Goal: Task Accomplishment & Management: Use online tool/utility

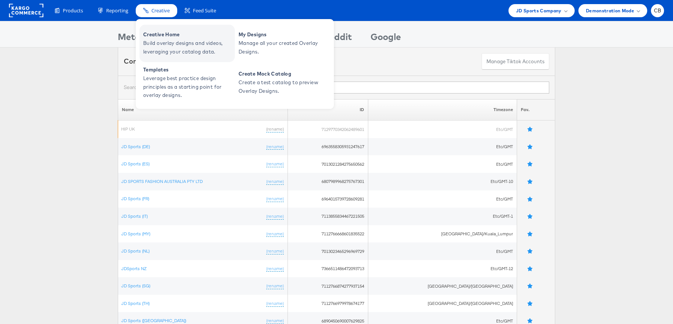
click at [182, 39] on span "Build overlay designs and videos, leveraging your catalog data." at bounding box center [188, 47] width 90 height 17
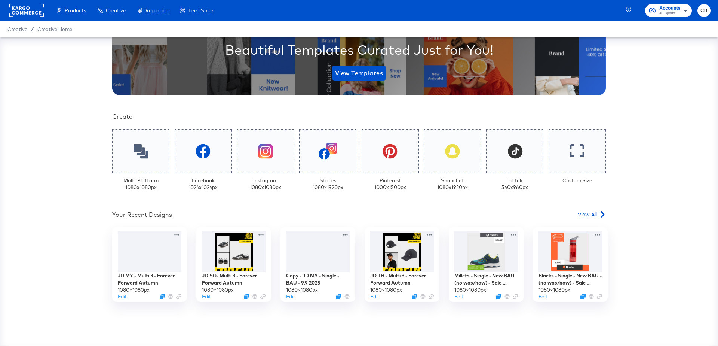
scroll to position [148, 0]
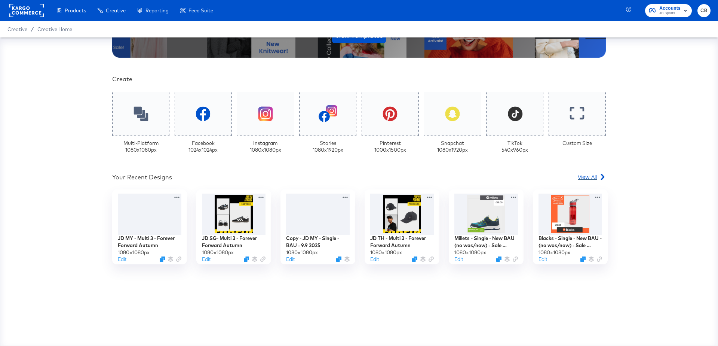
click at [598, 173] on div "View All" at bounding box center [592, 176] width 28 height 7
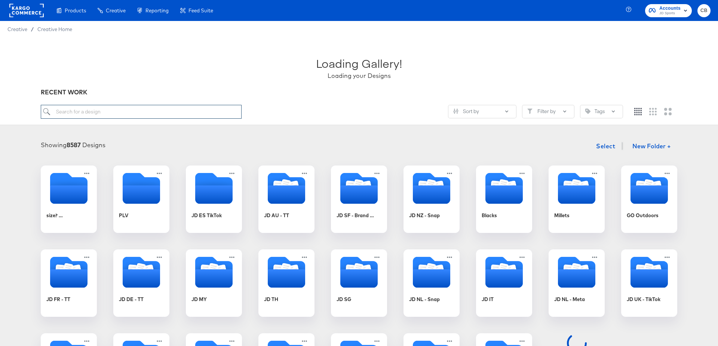
click at [73, 114] on input "search" at bounding box center [141, 112] width 201 height 14
paste input "Footpatrol- Slot 1 - Boosted Discount"
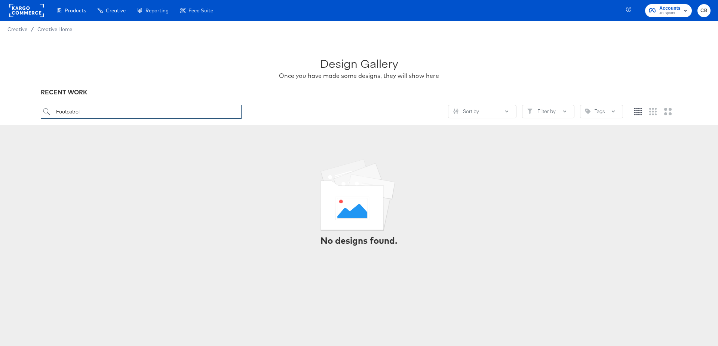
type input "Footpatrol"
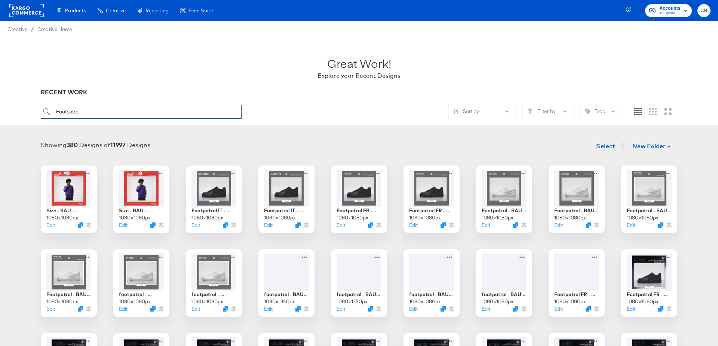
click at [96, 107] on input "Footpatrol" at bounding box center [141, 112] width 201 height 14
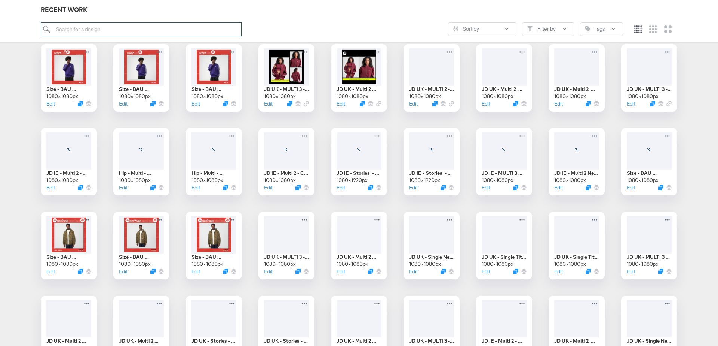
scroll to position [1044, 0]
type input "boosted"
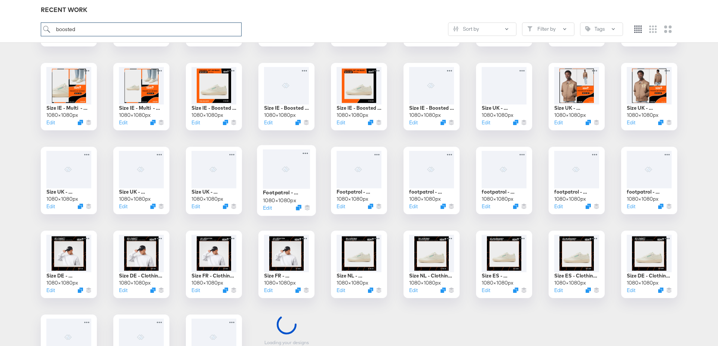
scroll to position [528, 0]
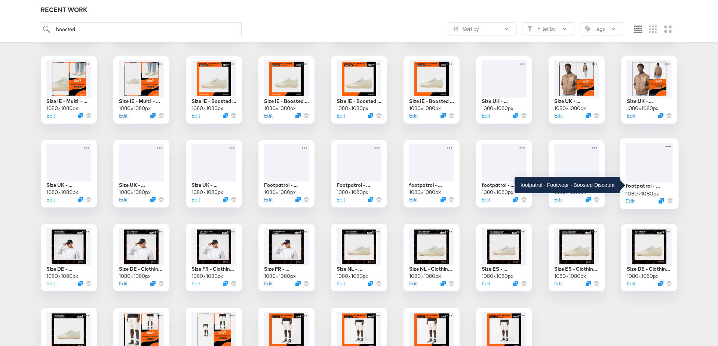
click at [650, 184] on div "footpatrol - Footwear - Boosted Discount" at bounding box center [649, 185] width 47 height 7
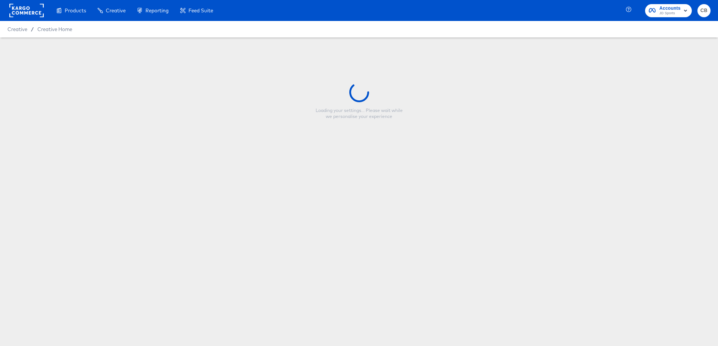
type input "footpatrol - Footwear - Boosted Discount"
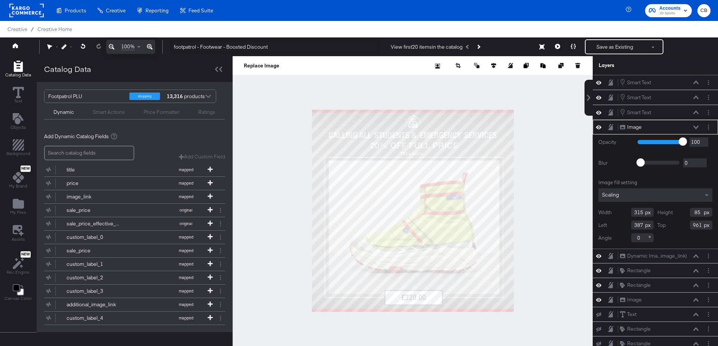
click at [550, 138] on div at bounding box center [413, 210] width 360 height 309
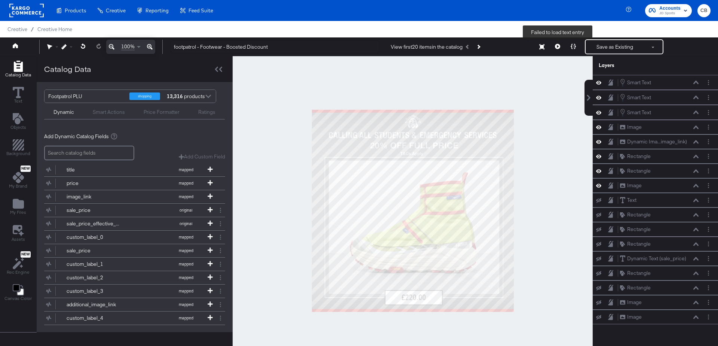
click at [558, 49] on button at bounding box center [558, 46] width 16 height 15
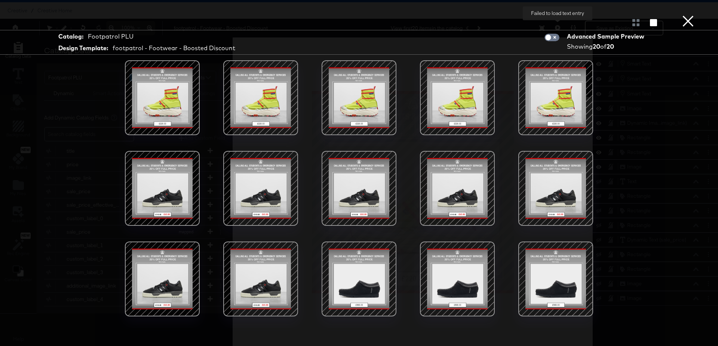
click at [688, 15] on button "×" at bounding box center [688, 7] width 15 height 15
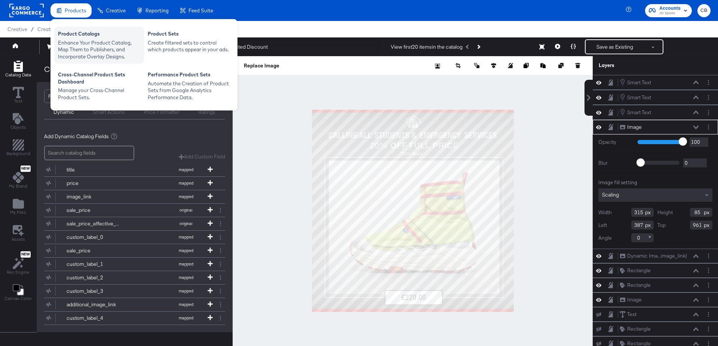
click at [80, 46] on div "Enhance Your Product Catalog, Map Them to Publishers, and Incorporate Overlay D…" at bounding box center [99, 49] width 82 height 21
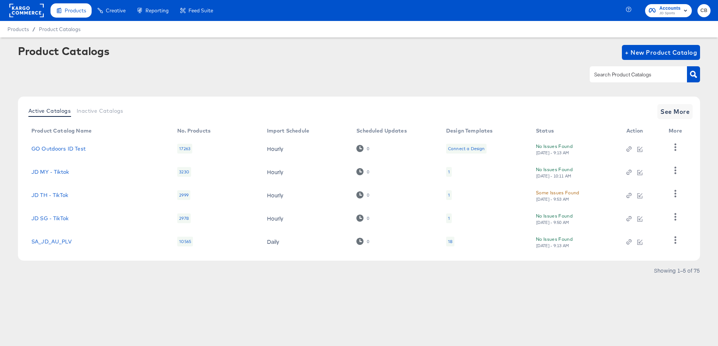
click at [624, 78] on input "text" at bounding box center [633, 74] width 80 height 9
type input "footp"
click at [695, 76] on icon "button" at bounding box center [693, 74] width 7 height 7
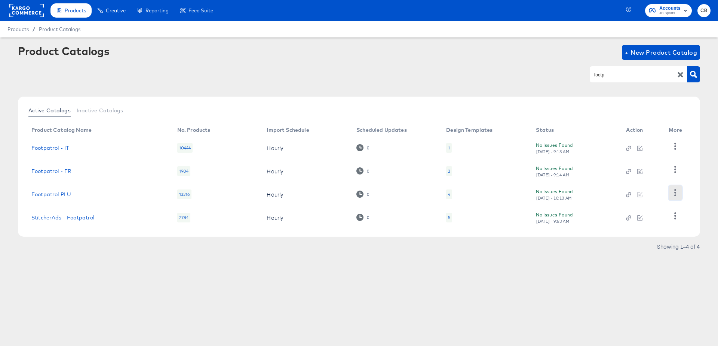
click at [679, 190] on button "button" at bounding box center [675, 192] width 13 height 15
click at [646, 145] on div "Changelog" at bounding box center [645, 143] width 75 height 12
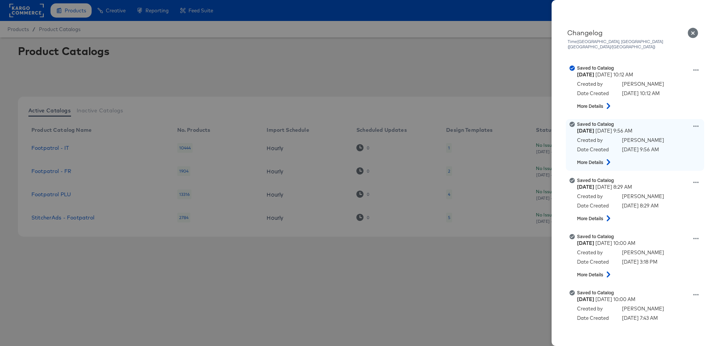
click at [611, 159] on icon at bounding box center [608, 162] width 9 height 6
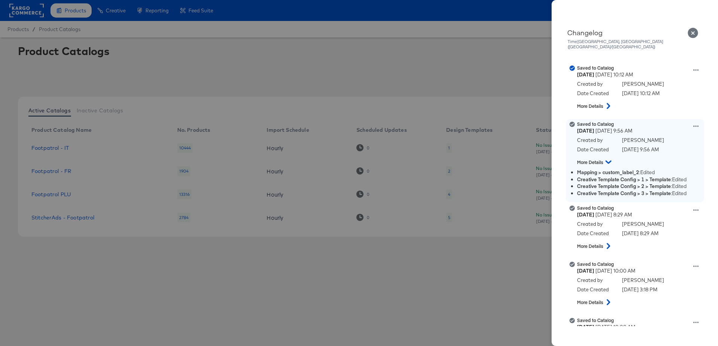
click at [700, 121] on div "Saved to Catalog Monday September 15th 2025 9:56 AM Created by Allana Cooper Da…" at bounding box center [644, 145] width 135 height 48
click at [698, 123] on icon at bounding box center [696, 125] width 5 height 5
click at [644, 113] on button "View this version" at bounding box center [661, 118] width 75 height 11
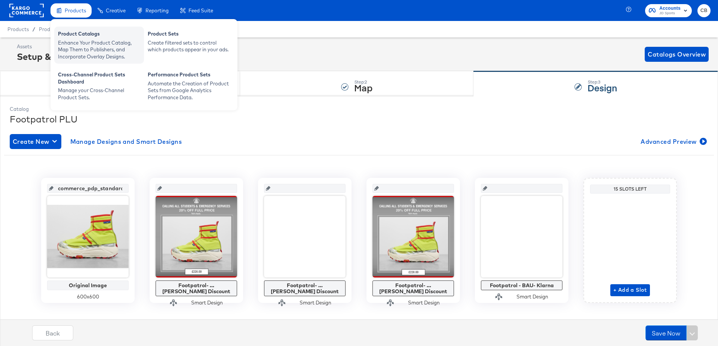
click at [80, 45] on div "Enhance Your Product Catalog, Map Them to Publishers, and Incorporate Overlay D…" at bounding box center [99, 49] width 82 height 21
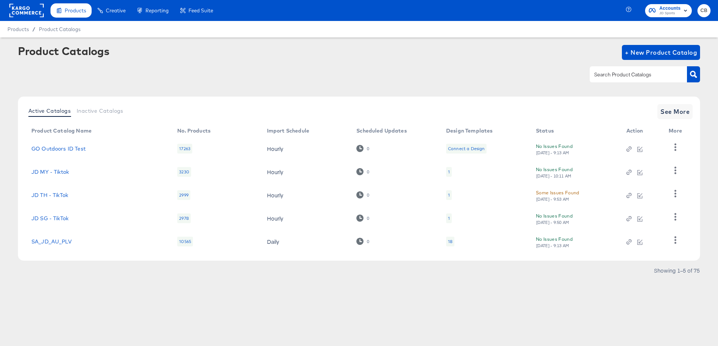
click at [612, 75] on input "text" at bounding box center [633, 74] width 80 height 9
type input "footpatrol"
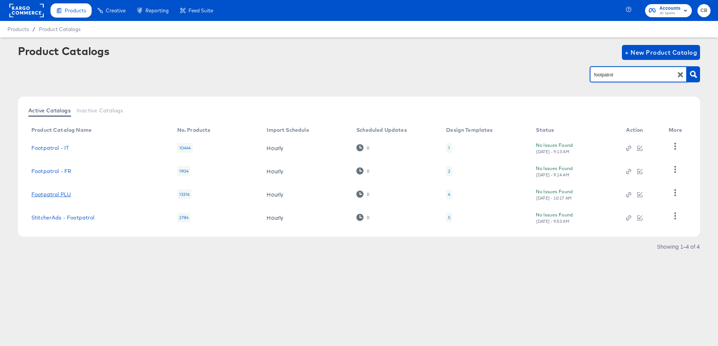
click at [53, 192] on link "Footpatrol PLU" at bounding box center [51, 194] width 40 height 6
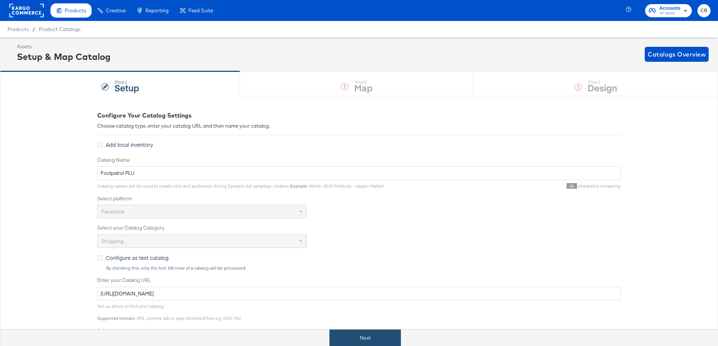
click at [361, 336] on button "Next" at bounding box center [365, 337] width 71 height 17
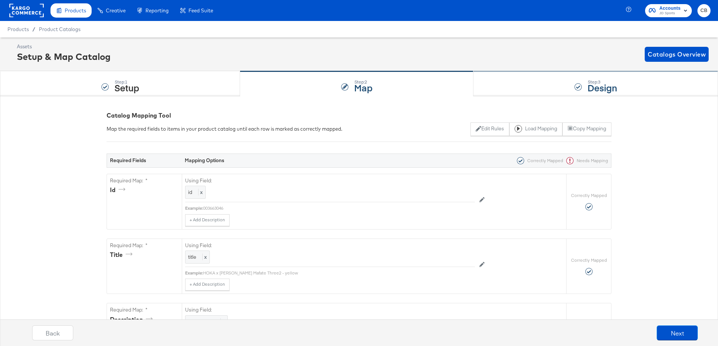
click at [507, 85] on div "Step: 3 Design" at bounding box center [596, 83] width 245 height 25
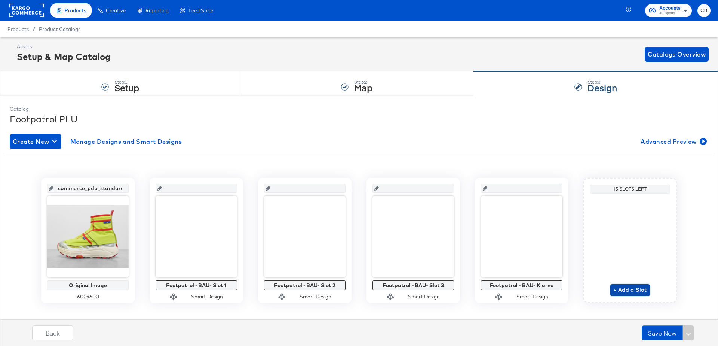
click at [625, 291] on span "+ Add a Slot" at bounding box center [631, 289] width 34 height 9
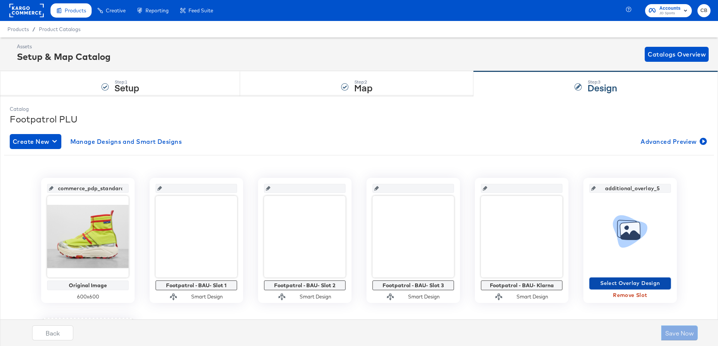
click at [610, 281] on span "Select Overlay Design" at bounding box center [631, 282] width 76 height 9
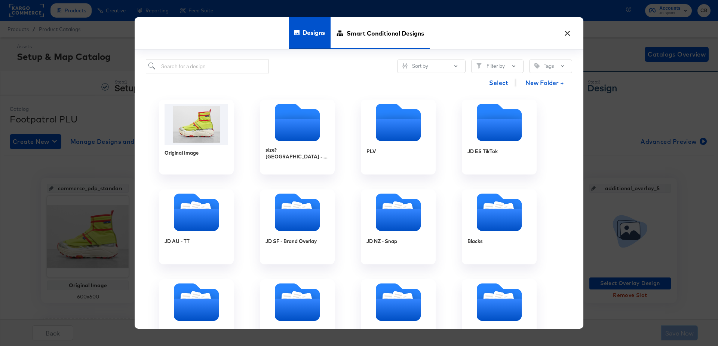
click at [378, 37] on span "Smart Conditional Designs" at bounding box center [385, 33] width 77 height 33
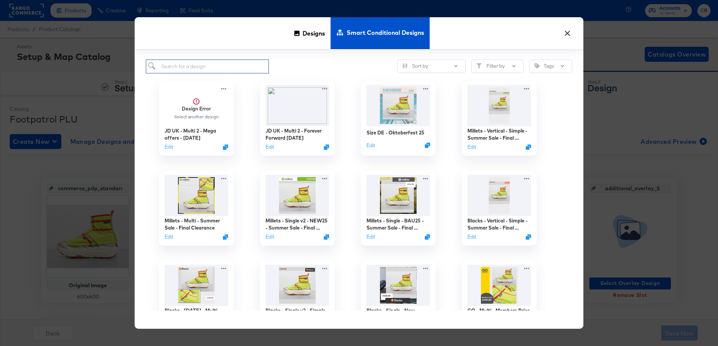
click at [201, 67] on input "search" at bounding box center [207, 66] width 123 height 14
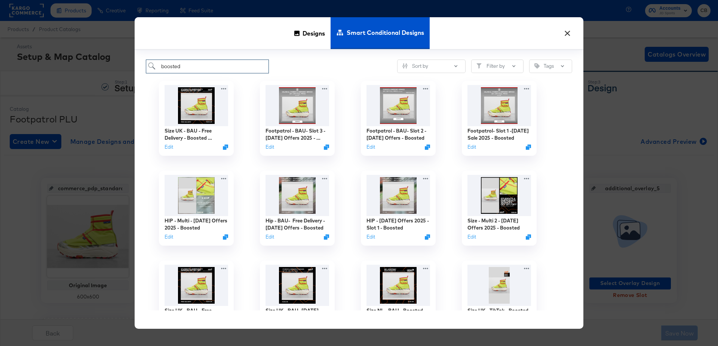
click at [187, 67] on input "boosted" at bounding box center [207, 66] width 123 height 14
paste input "Footpatrol- Slot 1 - Boosted Discount"
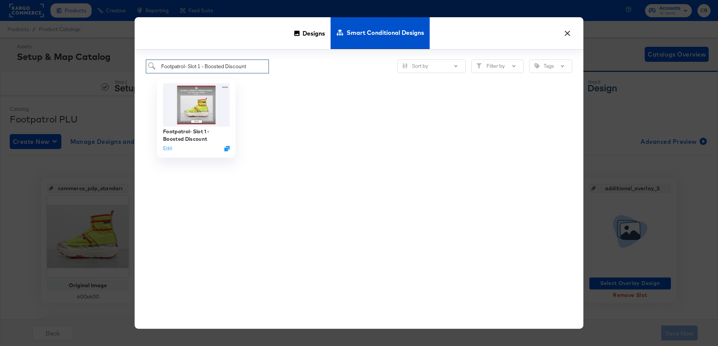
type input "Footpatrol- Slot 1 - Boosted Discount"
click at [204, 107] on img at bounding box center [196, 104] width 67 height 43
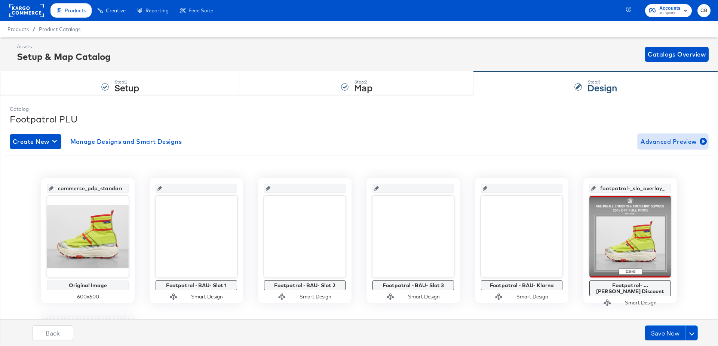
click at [705, 143] on icon "button" at bounding box center [703, 141] width 7 height 7
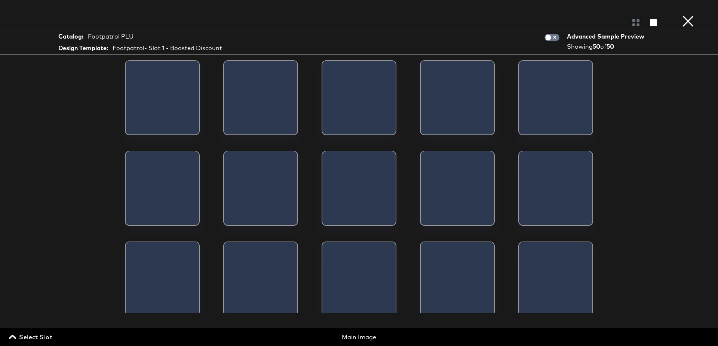
click at [21, 337] on span "Select Slot" at bounding box center [31, 336] width 42 height 10
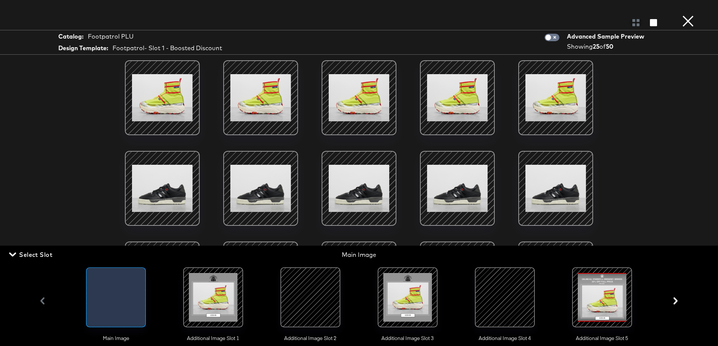
click at [675, 300] on icon "button" at bounding box center [675, 300] width 7 height 7
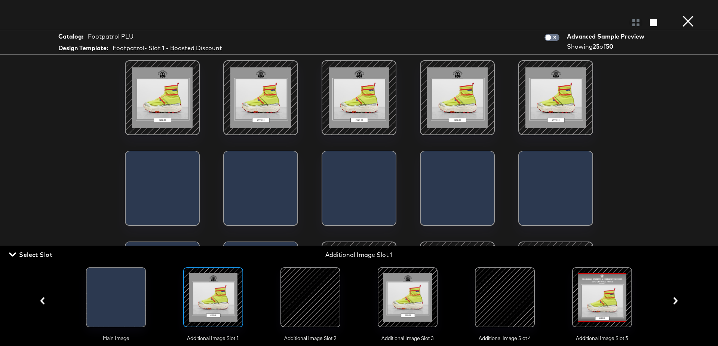
click at [600, 299] on div at bounding box center [602, 297] width 51 height 51
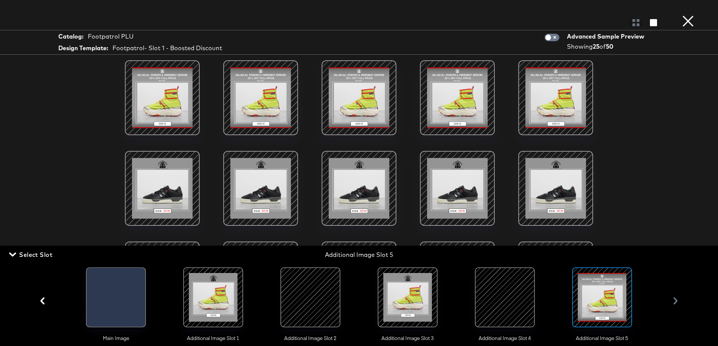
click at [643, 150] on div "Catalog: Footpatrol PLU Design Template: Footpatrol- Slot 1 - Boosted Discount …" at bounding box center [359, 173] width 718 height 316
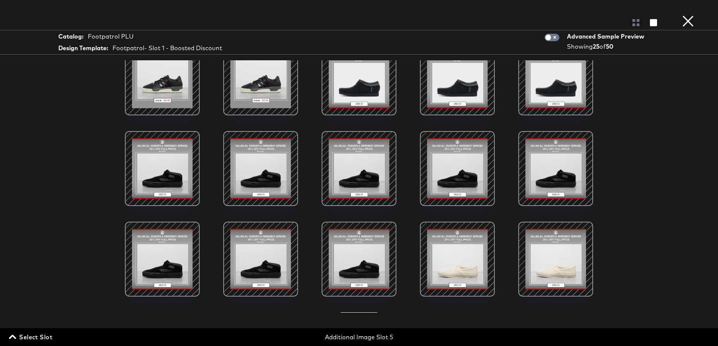
scroll to position [215, 0]
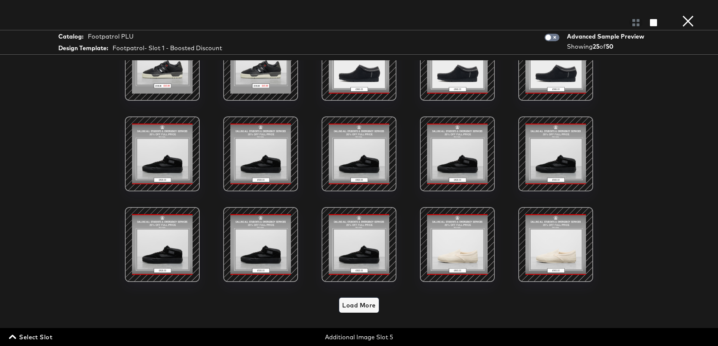
click at [358, 306] on span "Load More" at bounding box center [358, 305] width 33 height 10
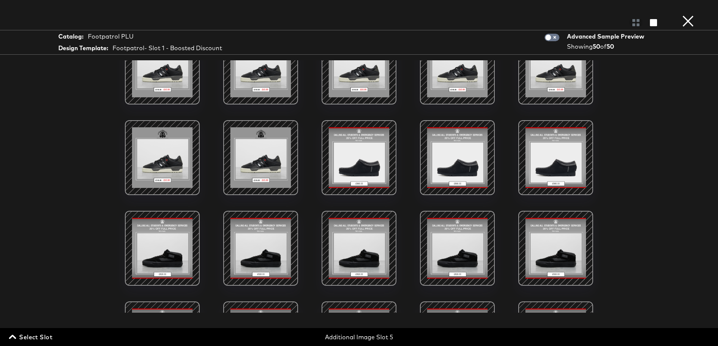
scroll to position [0, 0]
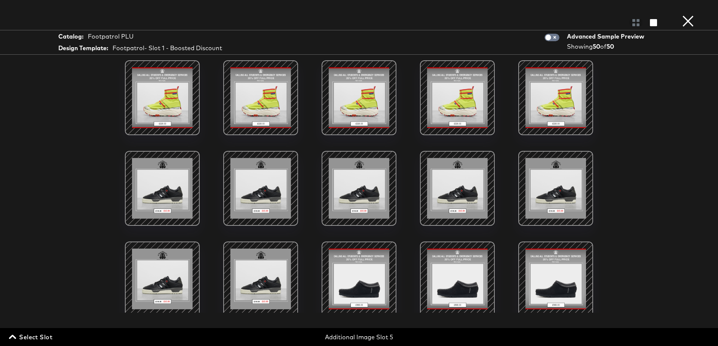
click at [687, 15] on button "×" at bounding box center [688, 7] width 15 height 15
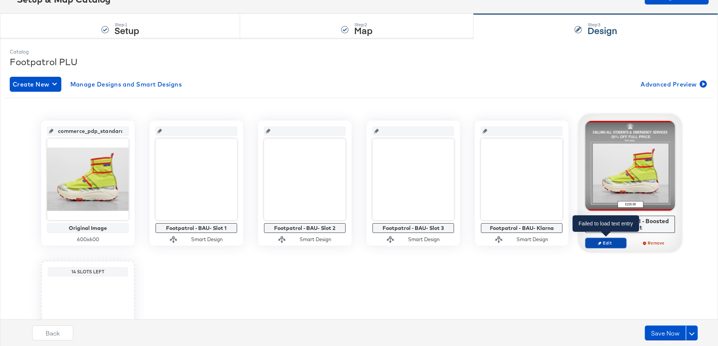
click at [601, 244] on span "Edit" at bounding box center [606, 243] width 34 height 6
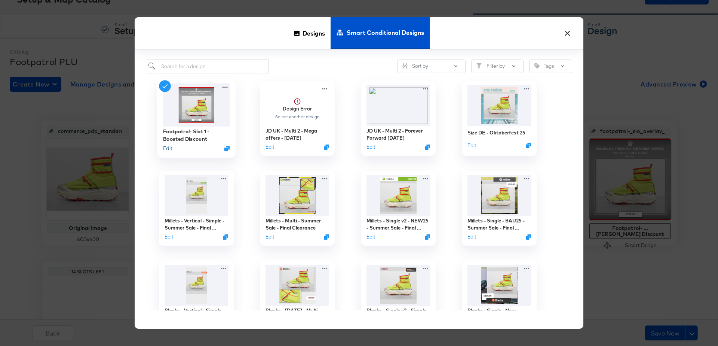
click at [169, 149] on button "Edit" at bounding box center [167, 147] width 9 height 7
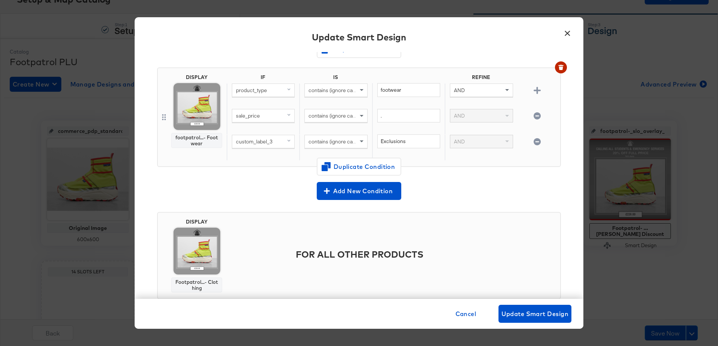
scroll to position [297, 0]
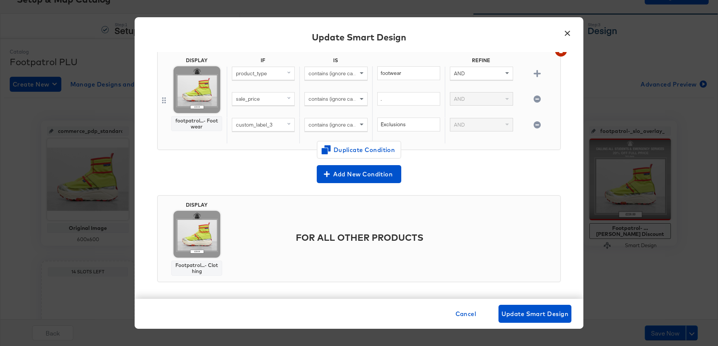
click at [566, 35] on button "×" at bounding box center [567, 31] width 13 height 13
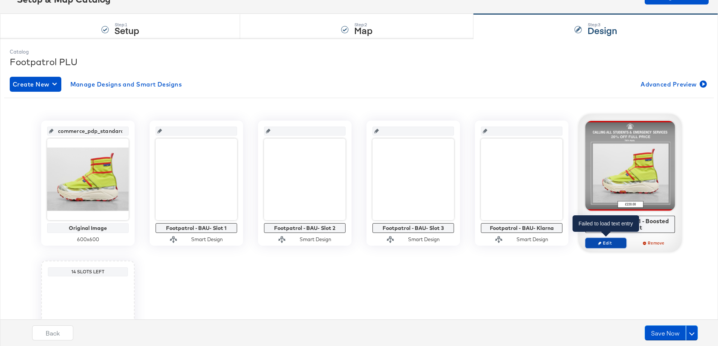
click at [599, 241] on icon "button" at bounding box center [599, 242] width 3 height 3
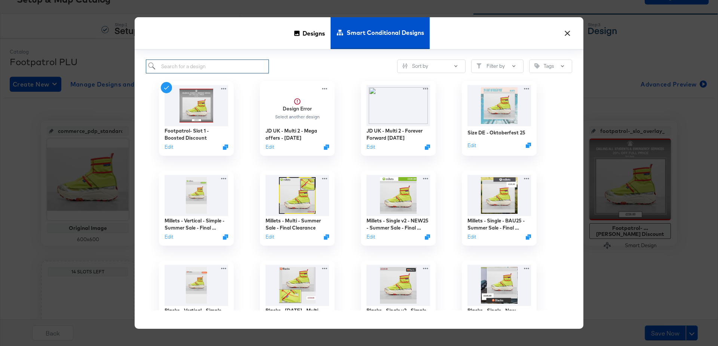
click at [195, 71] on input "search" at bounding box center [207, 66] width 123 height 14
paste input "Footpatrol- Slot 2 - Boosted Discount"
type input "Footpatrol- Slot 2 - Boosted Discount"
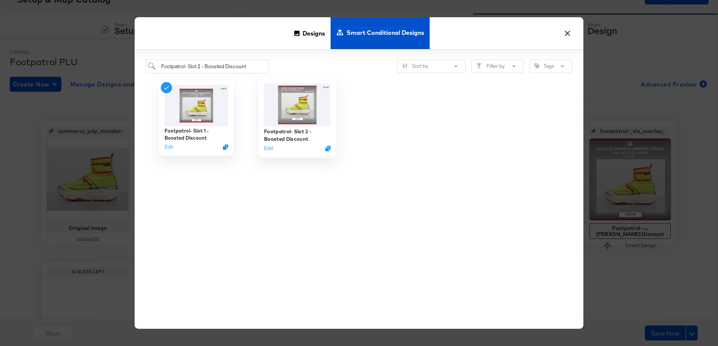
click at [309, 113] on img at bounding box center [297, 104] width 67 height 43
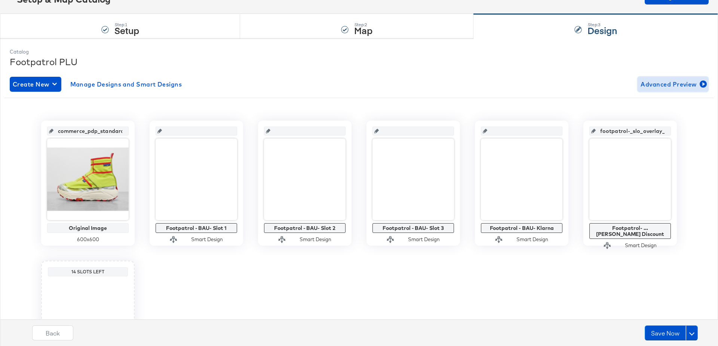
click at [706, 84] on icon "button" at bounding box center [703, 83] width 7 height 7
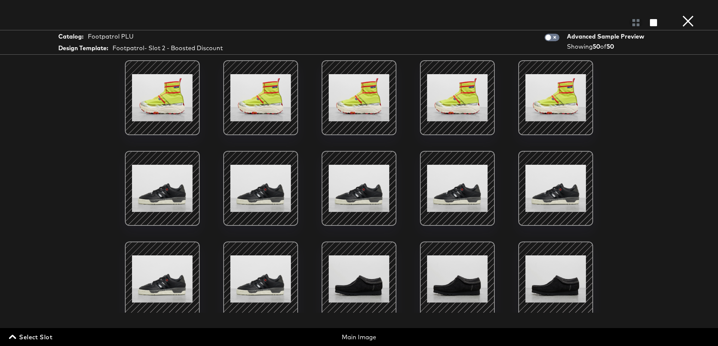
click at [18, 340] on span "Select Slot" at bounding box center [31, 336] width 42 height 10
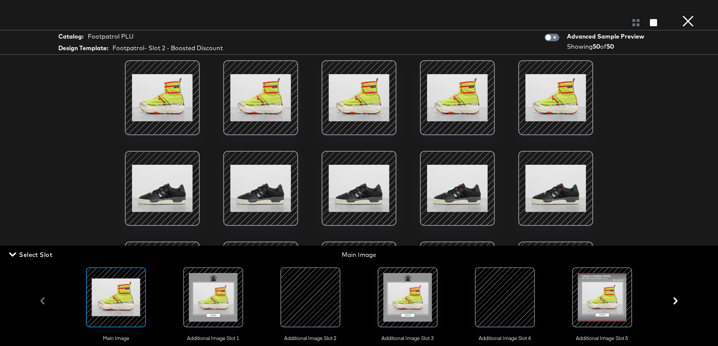
click at [617, 296] on div at bounding box center [602, 297] width 51 height 51
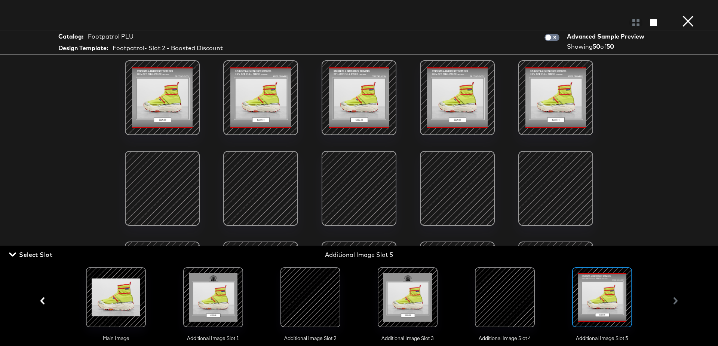
click at [675, 79] on div "Catalog: Footpatrol PLU Design Template: Footpatrol- Slot 2 - Boosted Discount …" at bounding box center [359, 173] width 718 height 316
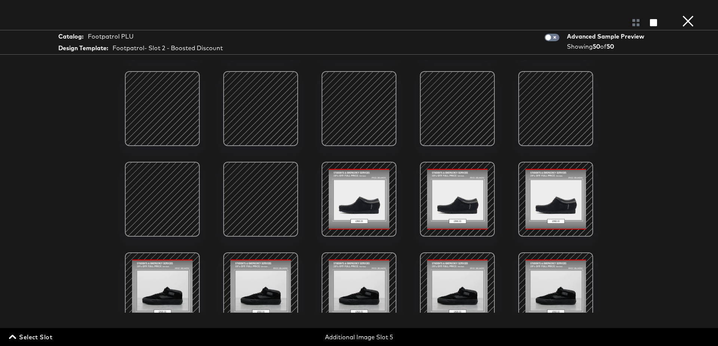
scroll to position [0, 0]
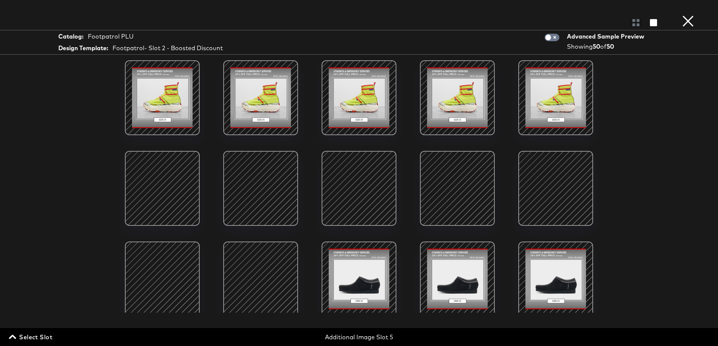
click at [690, 15] on button "×" at bounding box center [688, 7] width 15 height 15
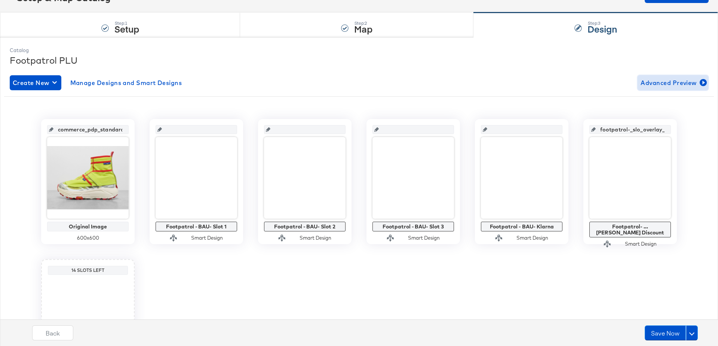
scroll to position [58, 0]
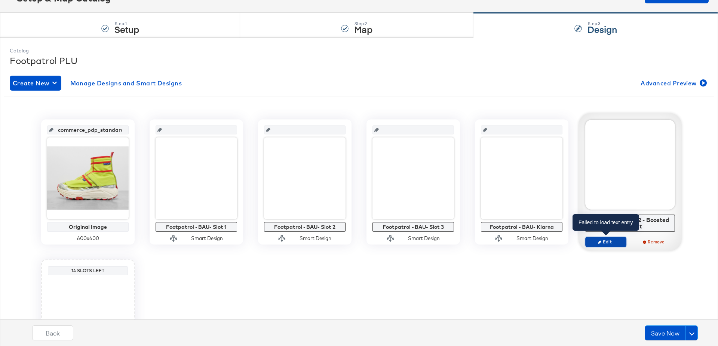
click at [600, 241] on icon "button" at bounding box center [599, 241] width 3 height 3
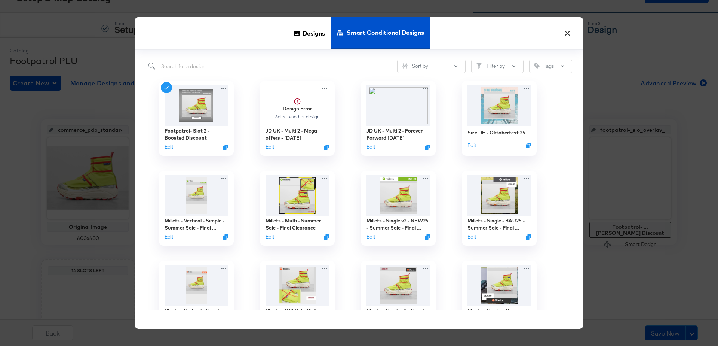
click at [204, 66] on input "search" at bounding box center [207, 66] width 123 height 14
paste input "Footpatrol- Slot 3 - Boosted Discount"
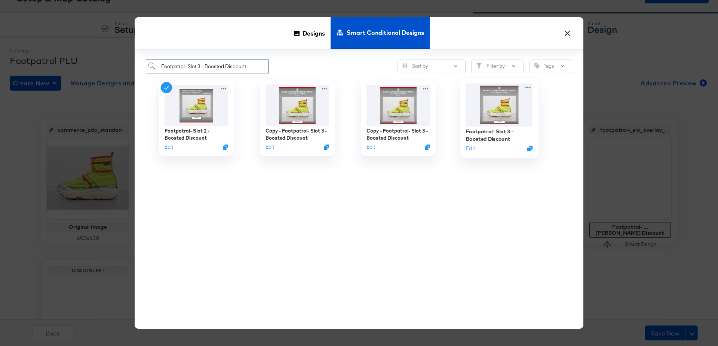
type input "Footpatrol- Slot 3 - Boosted Discount"
click at [493, 103] on img at bounding box center [499, 104] width 67 height 43
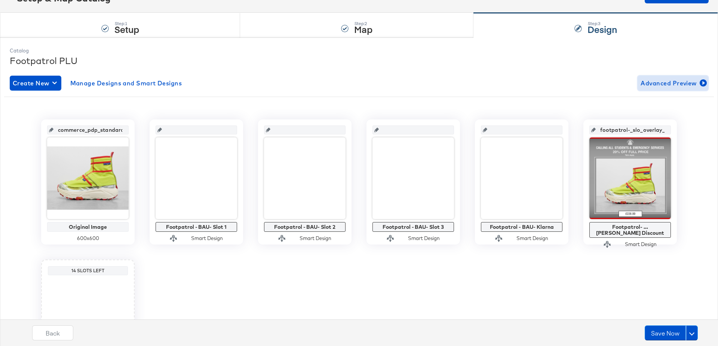
click at [683, 83] on span "Advanced Preview" at bounding box center [673, 83] width 65 height 10
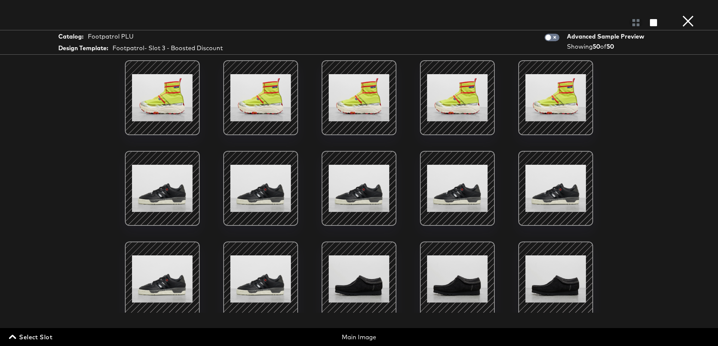
click at [32, 333] on span "Select Slot" at bounding box center [31, 336] width 42 height 10
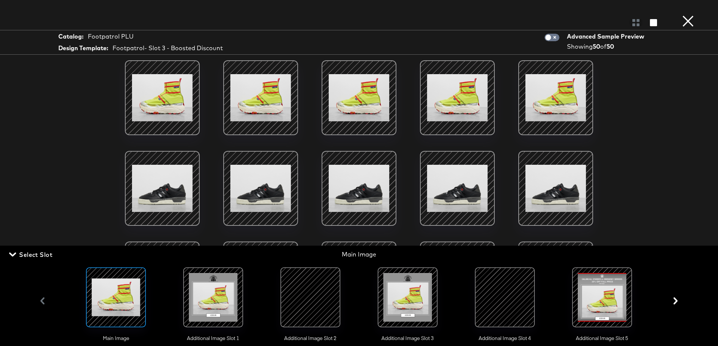
click at [602, 297] on div at bounding box center [602, 297] width 51 height 51
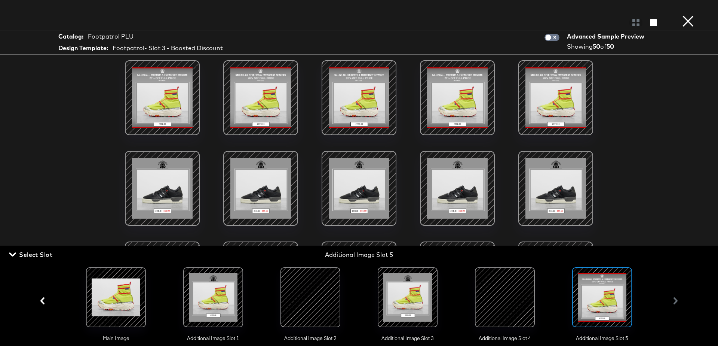
click at [679, 145] on div "Catalog: Footpatrol PLU Design Template: Footpatrol- Slot 3 - Boosted Discount …" at bounding box center [359, 173] width 718 height 316
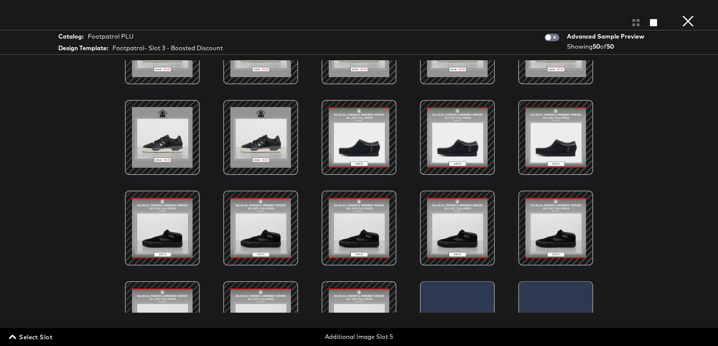
scroll to position [143, 0]
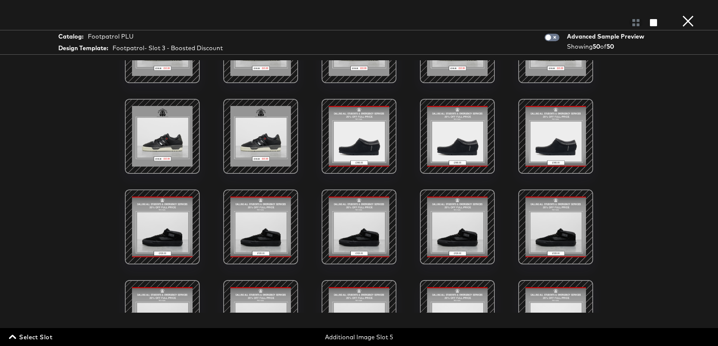
click at [367, 130] on div at bounding box center [359, 136] width 64 height 64
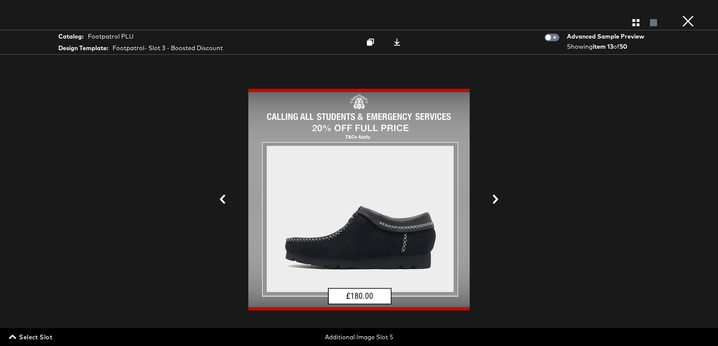
click at [688, 15] on button "×" at bounding box center [688, 7] width 15 height 15
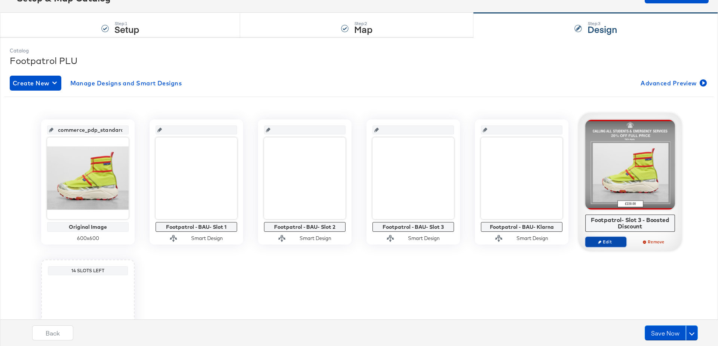
click at [599, 240] on icon "button" at bounding box center [599, 241] width 3 height 3
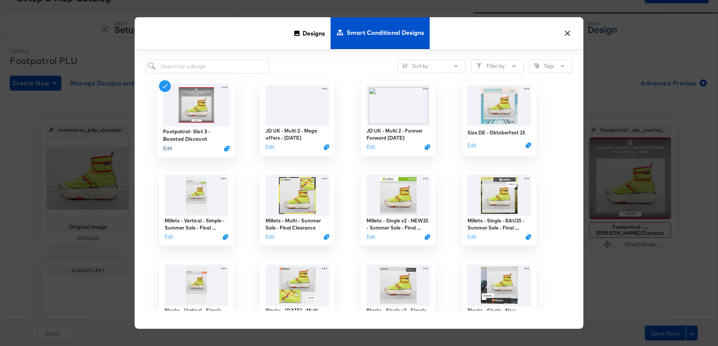
click at [168, 149] on button "Edit" at bounding box center [167, 147] width 9 height 7
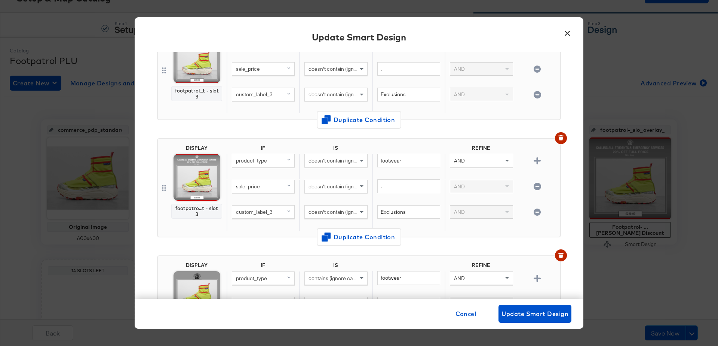
scroll to position [0, 0]
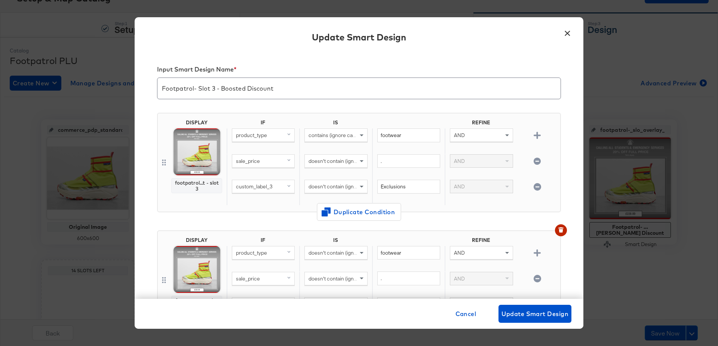
click at [569, 32] on button "×" at bounding box center [567, 31] width 13 height 13
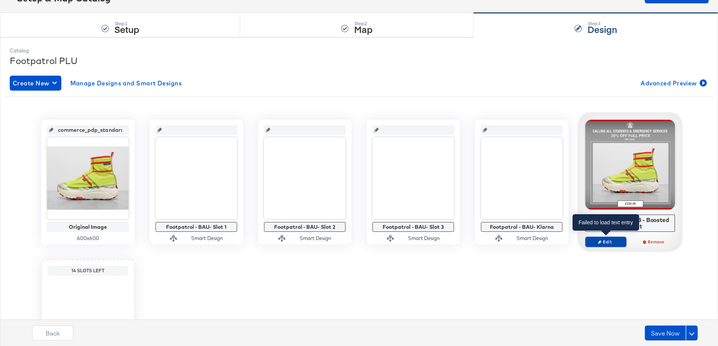
click at [599, 243] on span "Edit" at bounding box center [606, 242] width 34 height 6
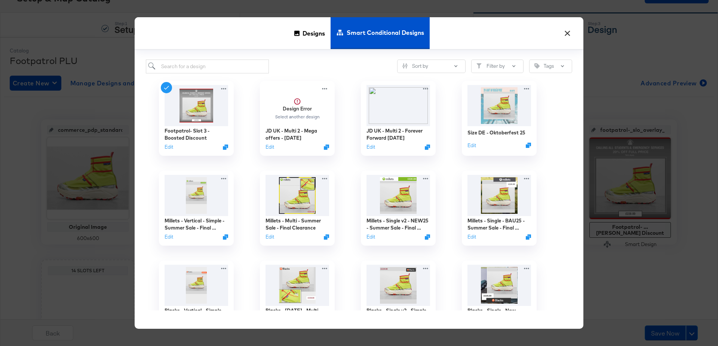
click at [569, 33] on button "×" at bounding box center [567, 31] width 13 height 13
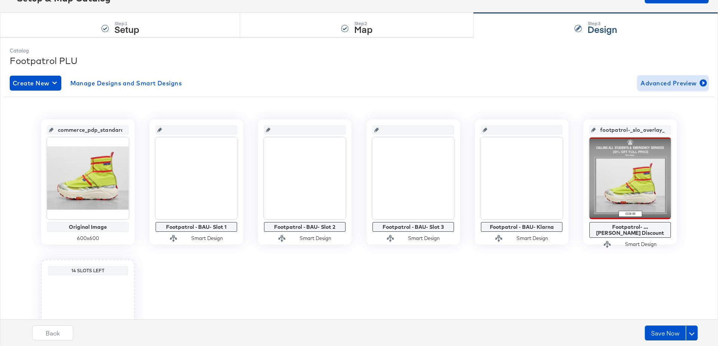
click at [695, 85] on span "Advanced Preview" at bounding box center [673, 83] width 65 height 10
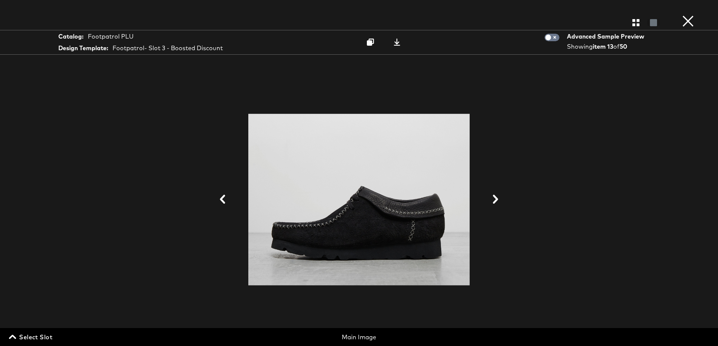
click at [24, 330] on div "Select Slot Main Image" at bounding box center [359, 335] width 718 height 14
click at [21, 336] on span "Select Slot" at bounding box center [31, 336] width 42 height 10
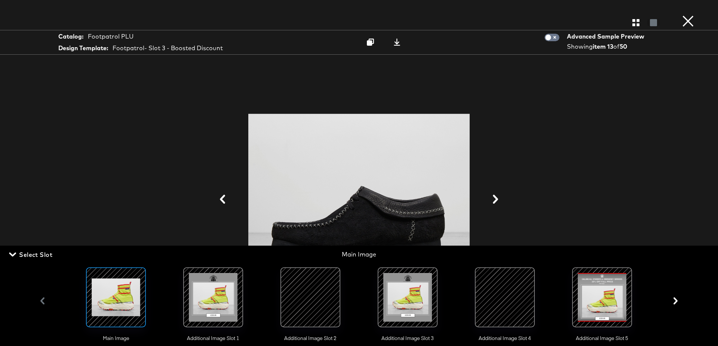
click at [600, 291] on div at bounding box center [602, 297] width 51 height 51
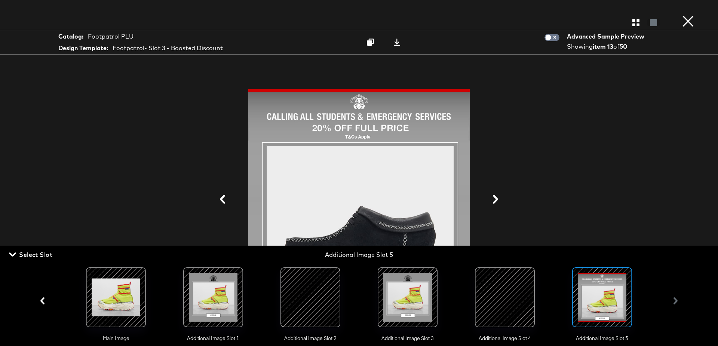
click at [499, 103] on div at bounding box center [359, 199] width 561 height 271
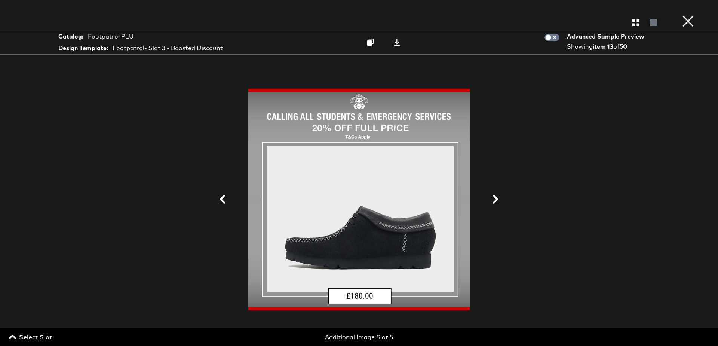
click at [691, 15] on button "×" at bounding box center [688, 7] width 15 height 15
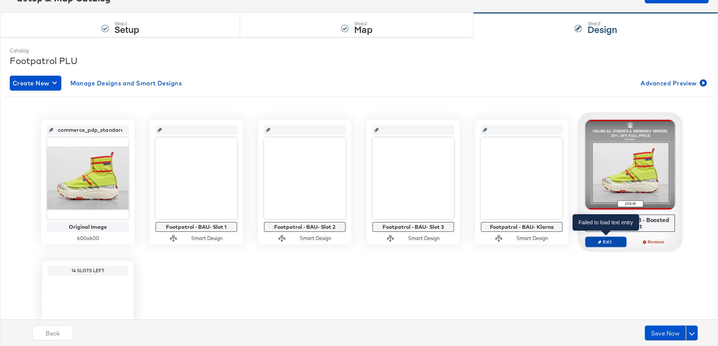
click at [599, 242] on icon "button" at bounding box center [599, 241] width 3 height 3
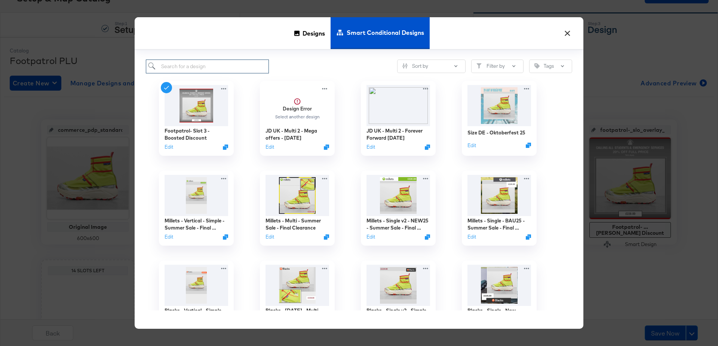
click at [195, 67] on input "search" at bounding box center [207, 66] width 123 height 14
paste input "Footpatrol- Slot 2 - Boosted Discount"
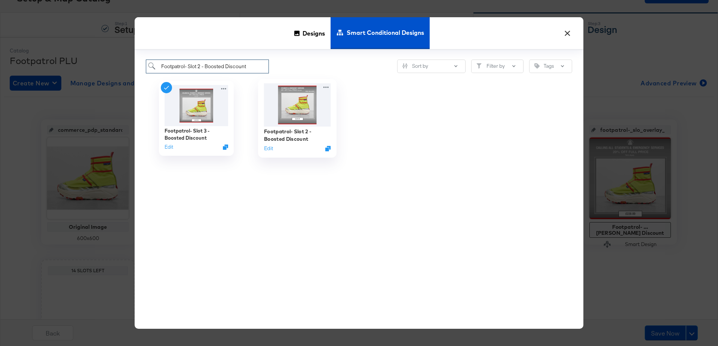
type input "Footpatrol- Slot 2 - Boosted Discount"
click at [288, 105] on img at bounding box center [297, 104] width 67 height 43
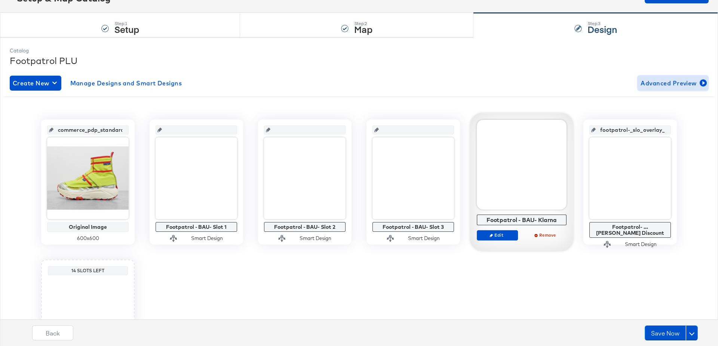
click at [701, 81] on icon "button" at bounding box center [703, 82] width 7 height 7
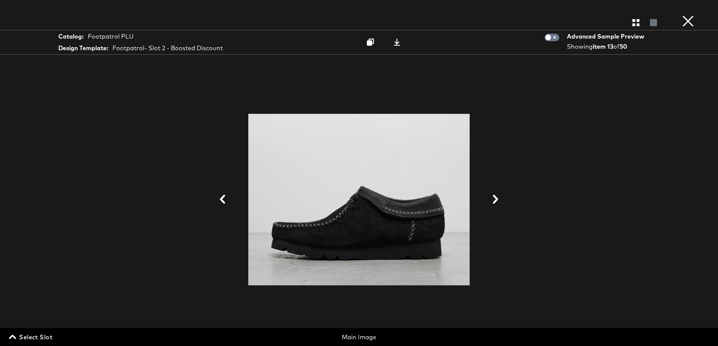
click at [18, 330] on div "Select Slot Main Image" at bounding box center [359, 335] width 718 height 14
click at [24, 336] on span "Select Slot" at bounding box center [31, 336] width 42 height 10
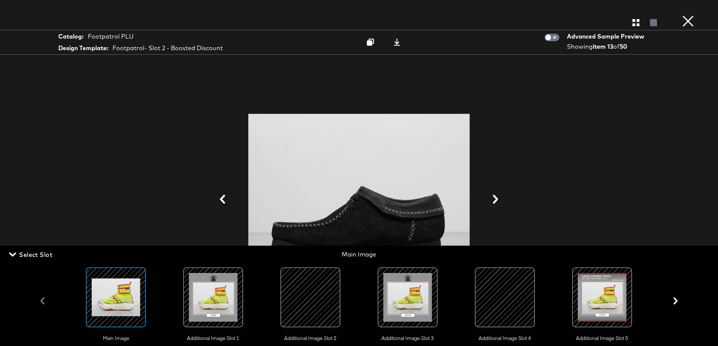
click at [598, 288] on div at bounding box center [602, 297] width 51 height 51
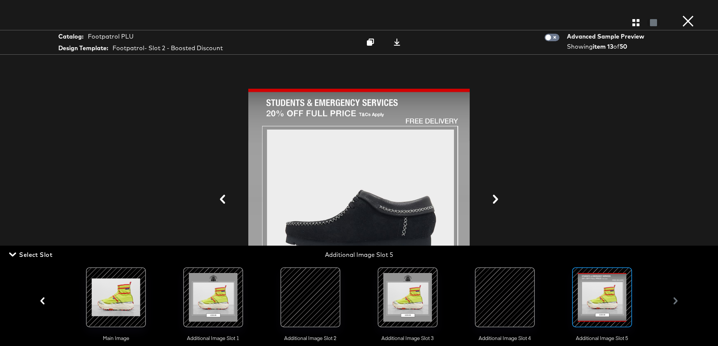
click at [592, 134] on div at bounding box center [359, 199] width 561 height 271
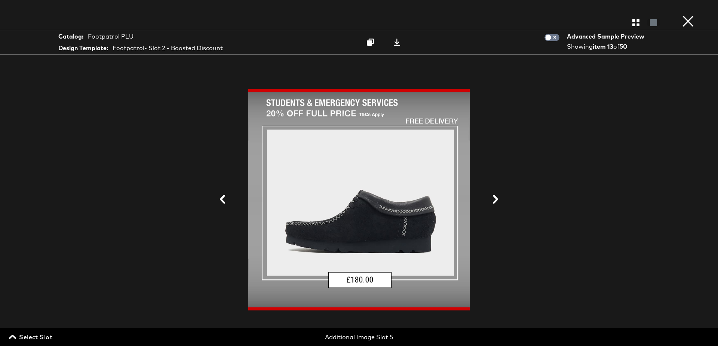
click at [685, 15] on button "×" at bounding box center [688, 7] width 15 height 15
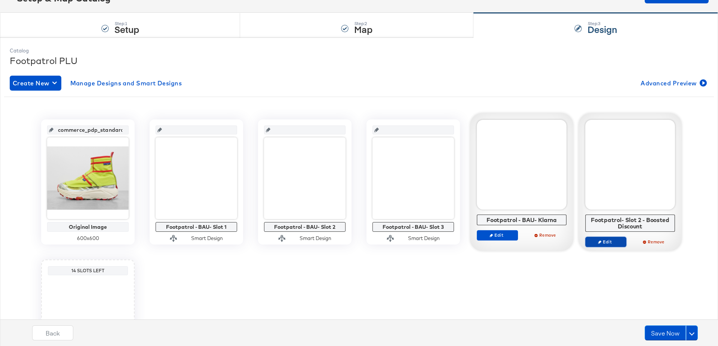
click at [599, 241] on icon "button" at bounding box center [599, 241] width 3 height 3
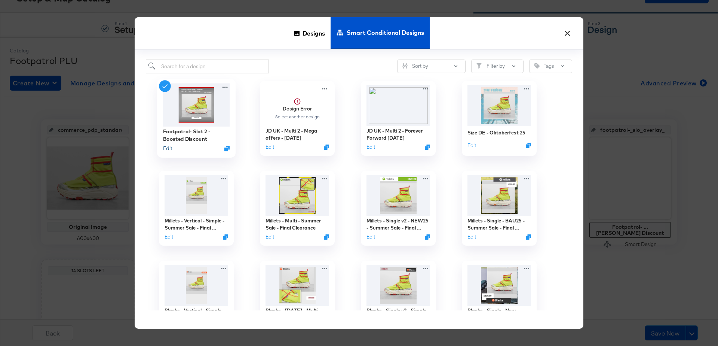
click at [168, 146] on button "Edit" at bounding box center [167, 147] width 9 height 7
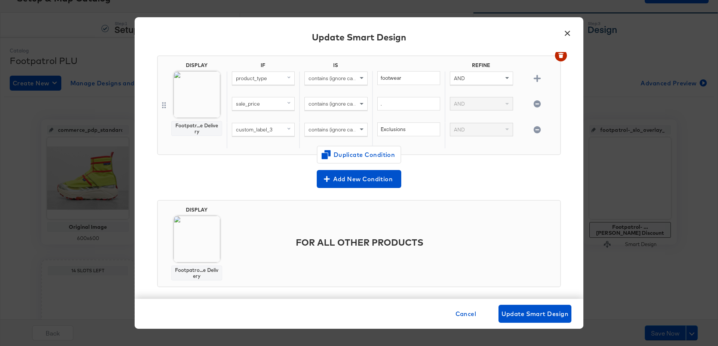
scroll to position [293, 0]
click at [568, 33] on button "×" at bounding box center [567, 31] width 13 height 13
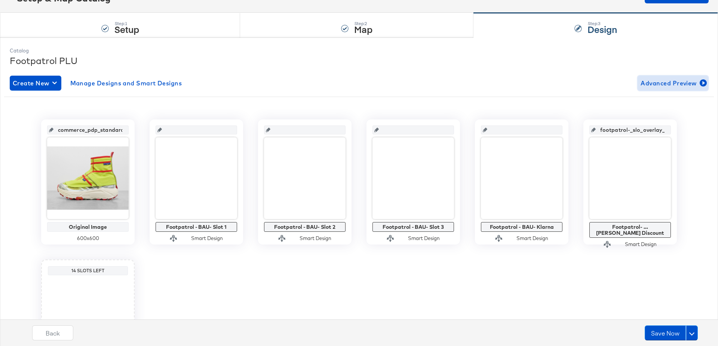
click at [685, 80] on span "Advanced Preview" at bounding box center [673, 83] width 65 height 10
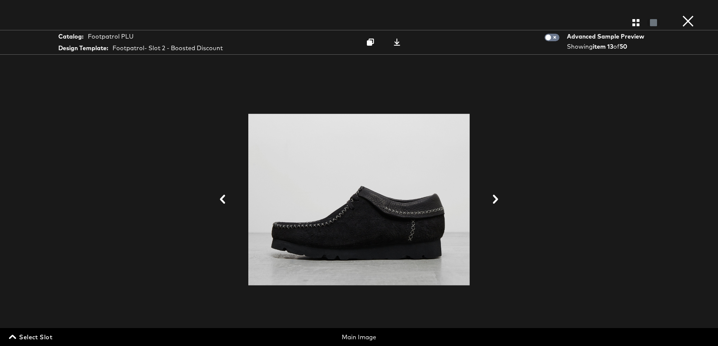
click at [33, 335] on span "Select Slot" at bounding box center [31, 336] width 42 height 10
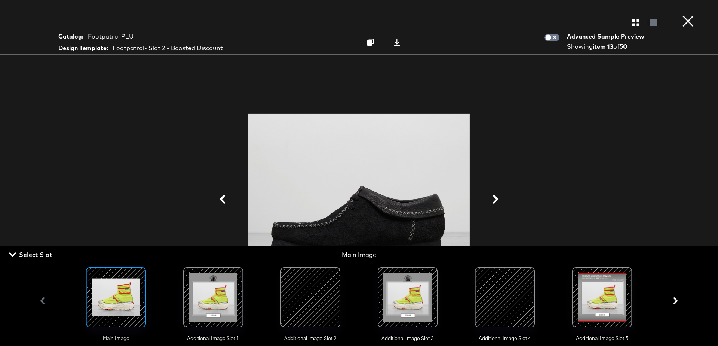
click at [605, 287] on div at bounding box center [602, 297] width 51 height 51
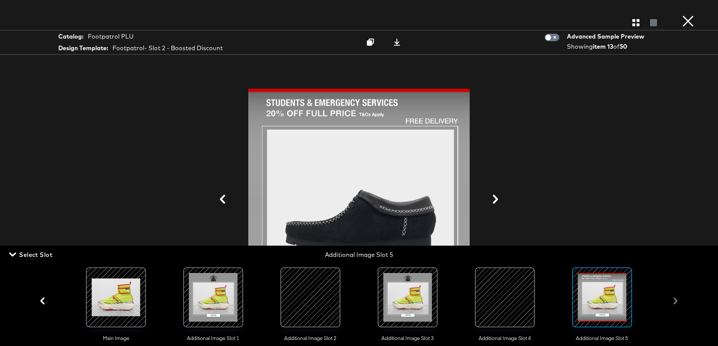
click at [599, 134] on div at bounding box center [359, 199] width 561 height 271
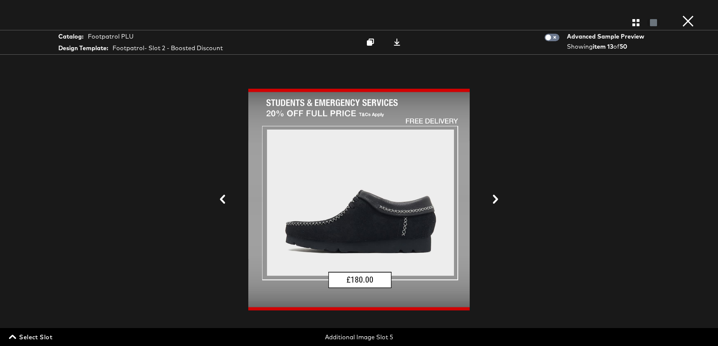
click at [692, 15] on button "×" at bounding box center [688, 7] width 15 height 15
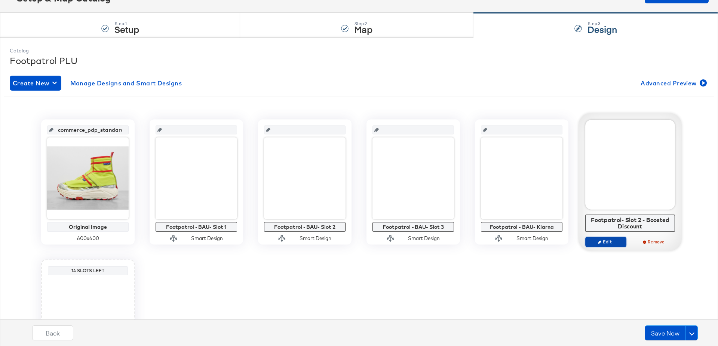
click at [600, 239] on span "Edit" at bounding box center [606, 242] width 34 height 6
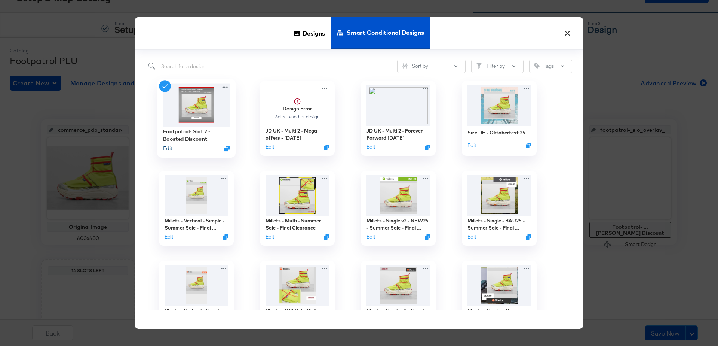
click at [165, 147] on button "Edit" at bounding box center [167, 147] width 9 height 7
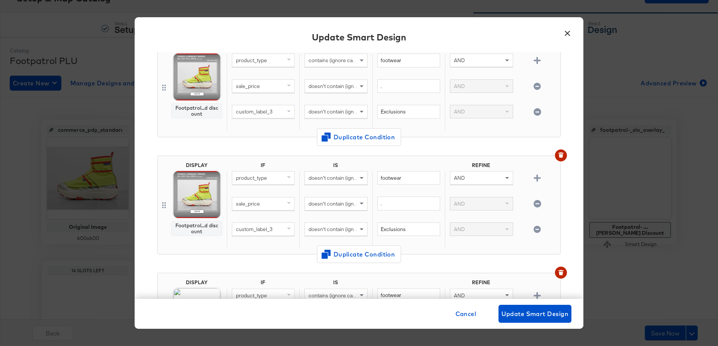
scroll to position [76, 0]
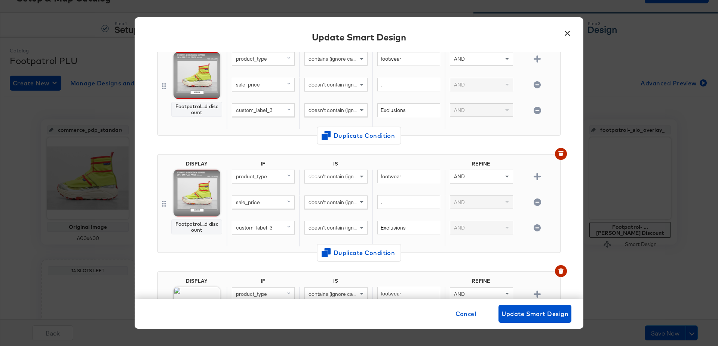
click at [564, 32] on button "×" at bounding box center [567, 31] width 13 height 13
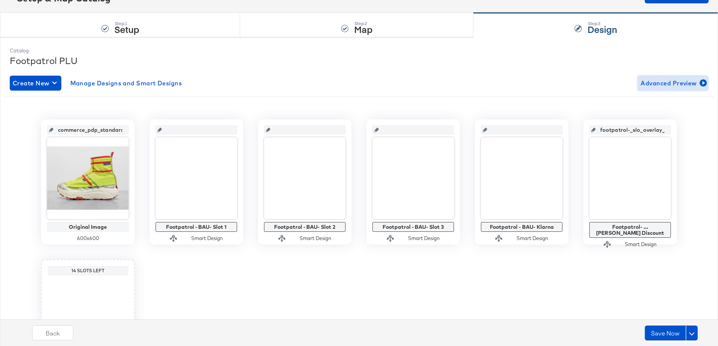
click at [676, 83] on span "Advanced Preview" at bounding box center [673, 83] width 65 height 10
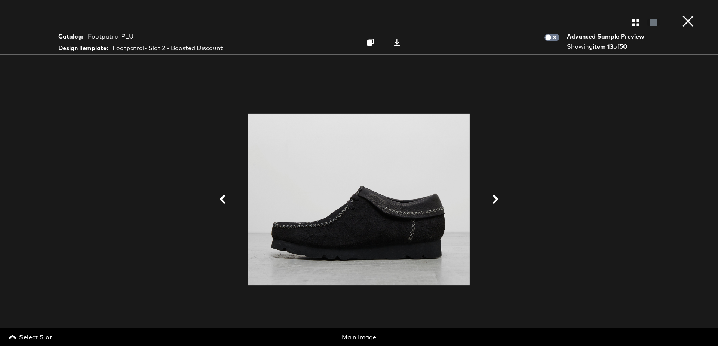
click at [292, 163] on div at bounding box center [359, 200] width 224 height 260
click at [27, 337] on span "Select Slot" at bounding box center [31, 336] width 42 height 10
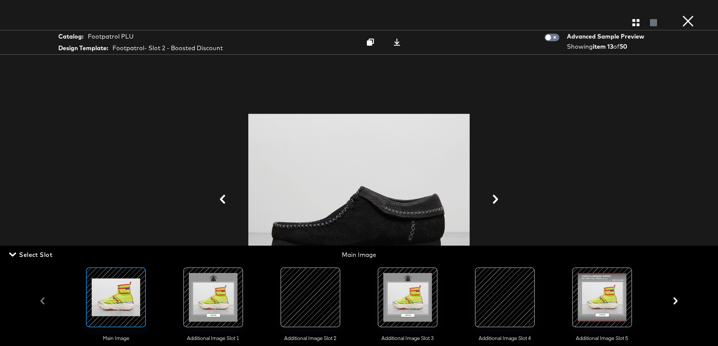
click at [218, 282] on div at bounding box center [213, 297] width 51 height 51
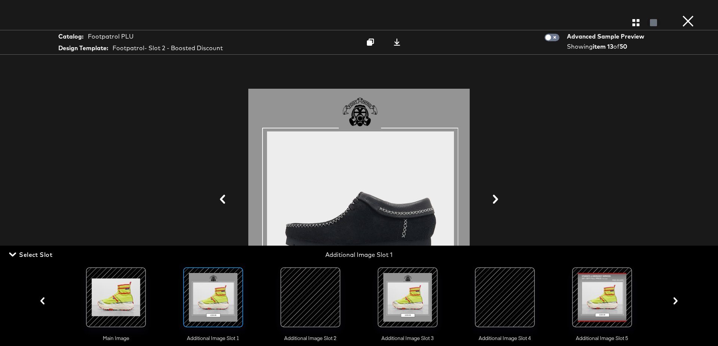
click at [565, 155] on div at bounding box center [359, 199] width 561 height 271
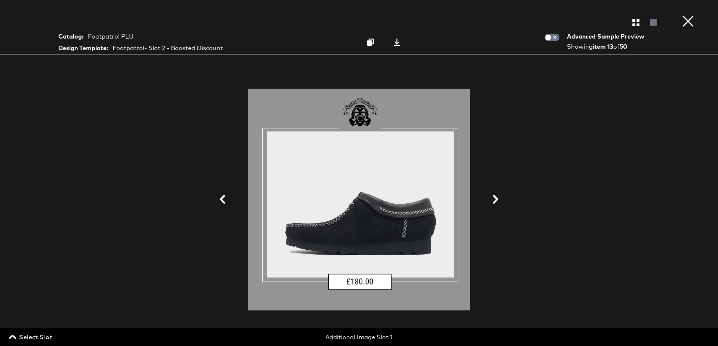
click at [36, 336] on span "Select Slot" at bounding box center [31, 336] width 42 height 10
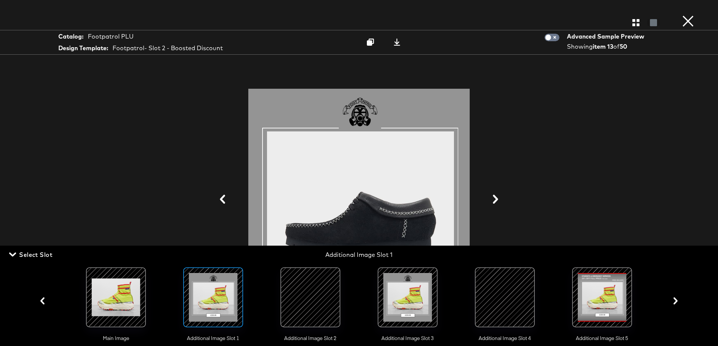
click at [605, 290] on div at bounding box center [602, 297] width 51 height 51
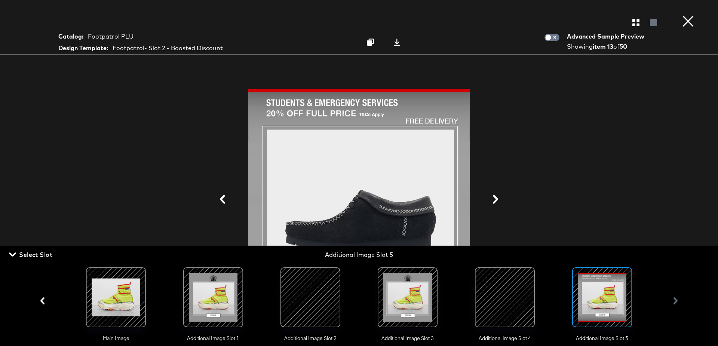
click at [613, 163] on div at bounding box center [359, 199] width 561 height 271
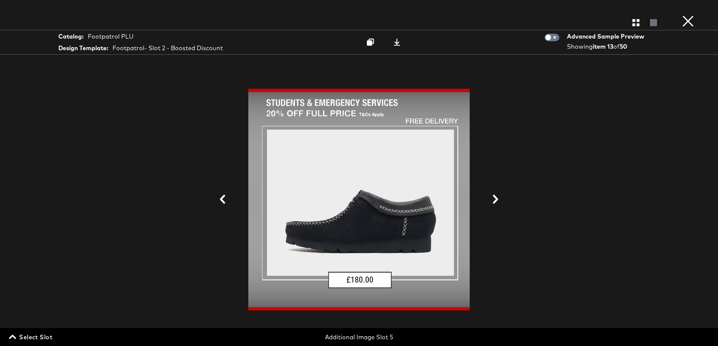
click at [685, 15] on button "×" at bounding box center [688, 7] width 15 height 15
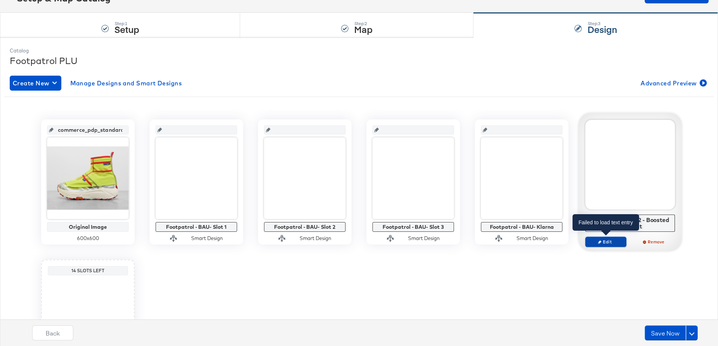
click at [600, 241] on icon "button" at bounding box center [599, 241] width 3 height 3
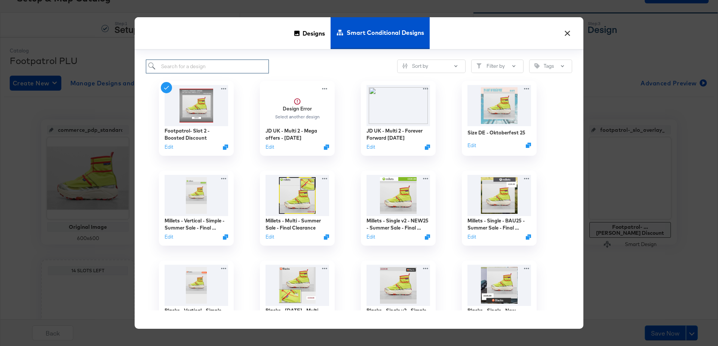
click at [193, 70] on input "search" at bounding box center [207, 66] width 123 height 14
paste input "Footpatrol- Slot 2 - Boosted Discount"
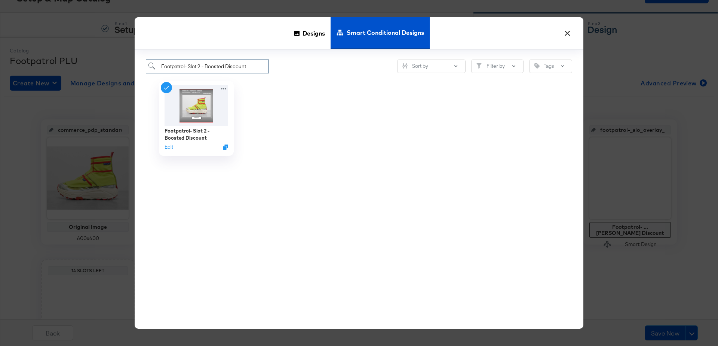
click at [200, 66] on input "Footpatrol- Slot 2 - Boosted Discount" at bounding box center [207, 66] width 123 height 14
type input "Footpatrol- Slot 1 - Boosted Discount"
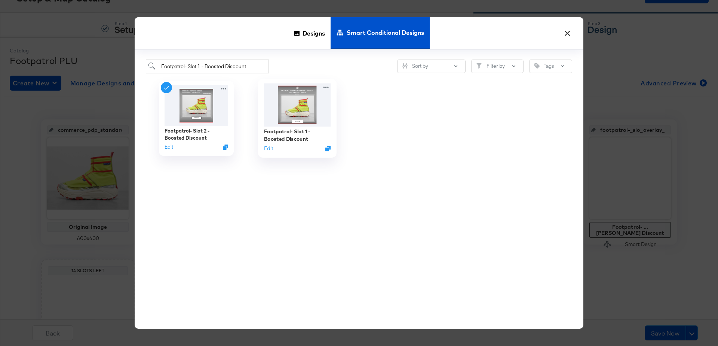
click at [304, 100] on img at bounding box center [297, 104] width 67 height 43
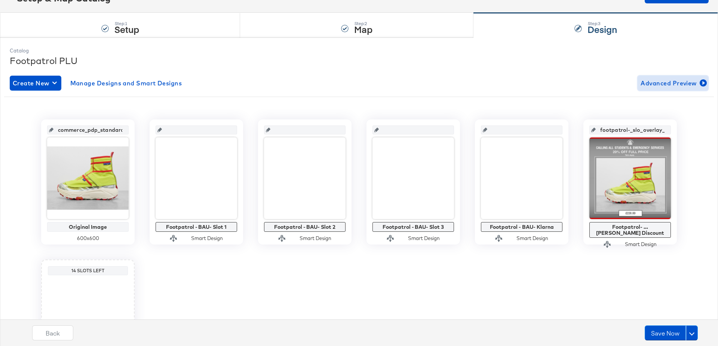
click at [672, 79] on span "Advanced Preview" at bounding box center [673, 83] width 65 height 10
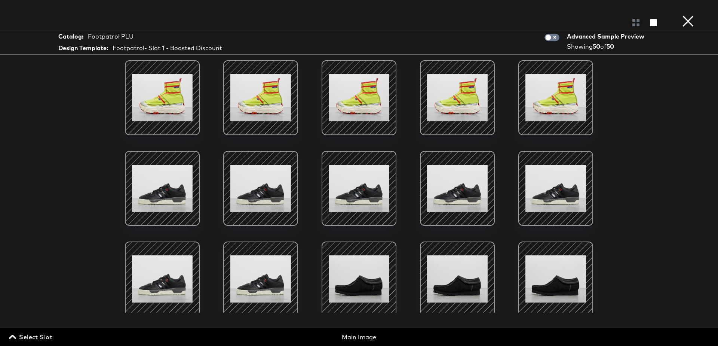
click at [31, 337] on span "Select Slot" at bounding box center [31, 336] width 42 height 10
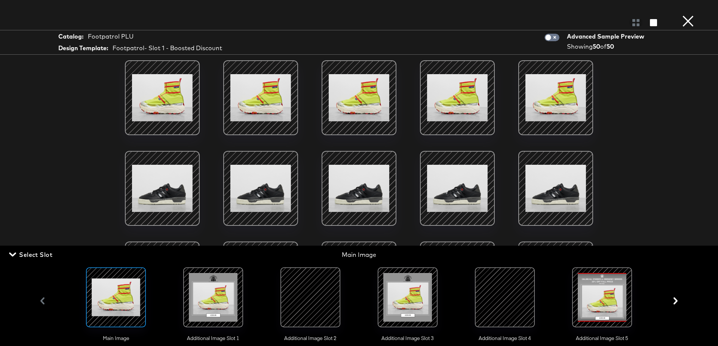
click at [615, 297] on div at bounding box center [602, 297] width 51 height 51
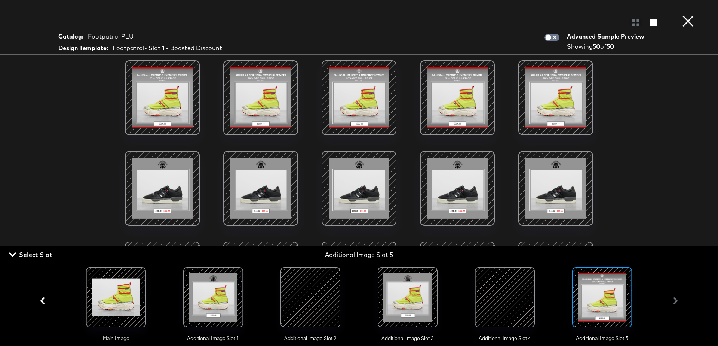
click at [85, 127] on div at bounding box center [359, 186] width 561 height 252
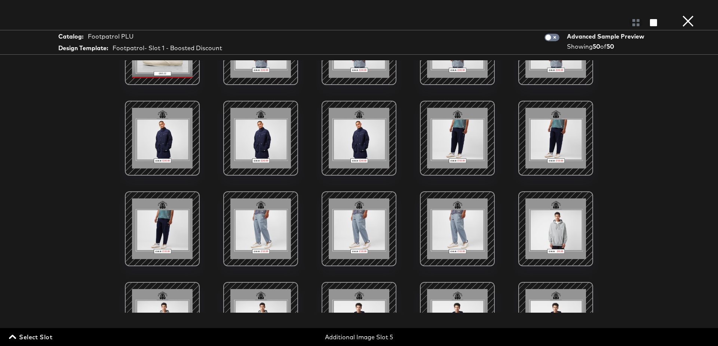
scroll to position [637, 0]
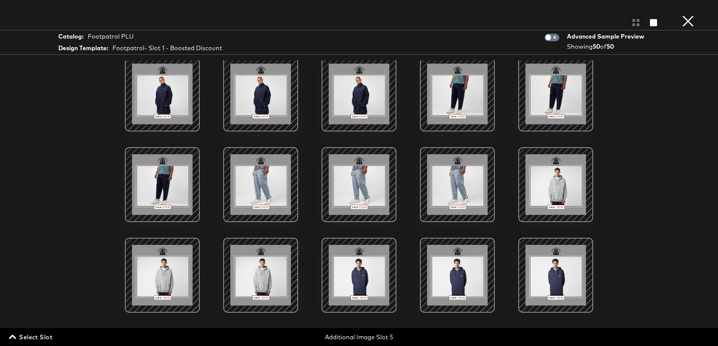
click at [252, 97] on div at bounding box center [261, 94] width 64 height 64
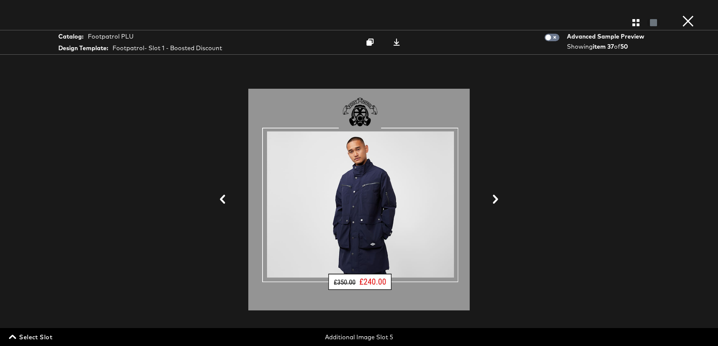
click at [689, 15] on button "×" at bounding box center [688, 7] width 15 height 15
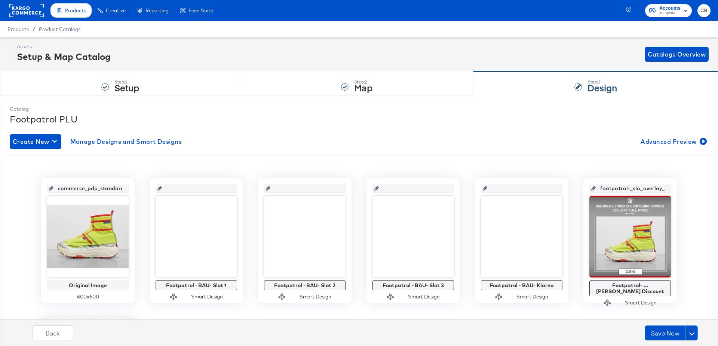
click at [53, 122] on div "Footpatrol PLU" at bounding box center [359, 119] width 699 height 13
copy div "Footpatrol PLU"
click at [685, 138] on span "Advanced Preview" at bounding box center [673, 141] width 65 height 10
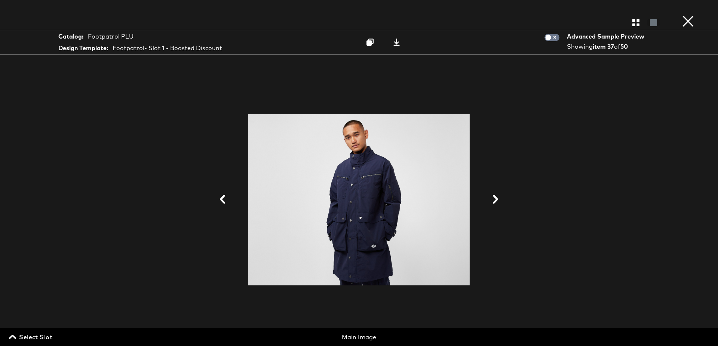
click at [22, 336] on span "Select Slot" at bounding box center [31, 336] width 42 height 10
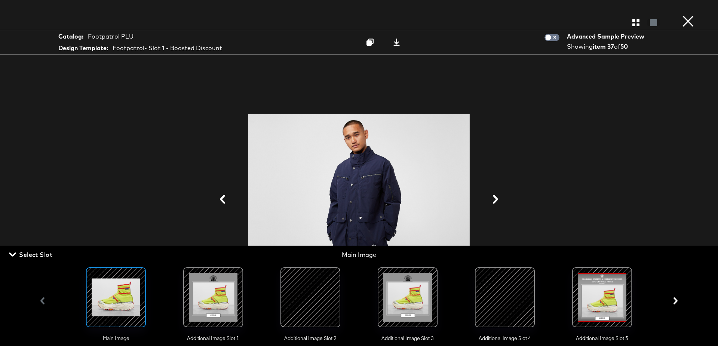
click at [611, 294] on div at bounding box center [602, 297] width 51 height 51
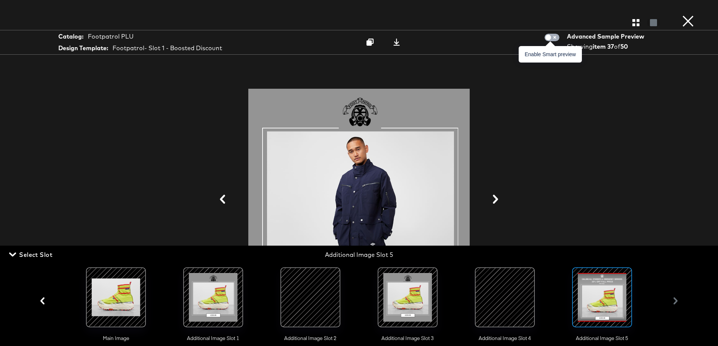
click at [556, 39] on input "checkbox" at bounding box center [548, 39] width 22 height 7
checkbox input "true"
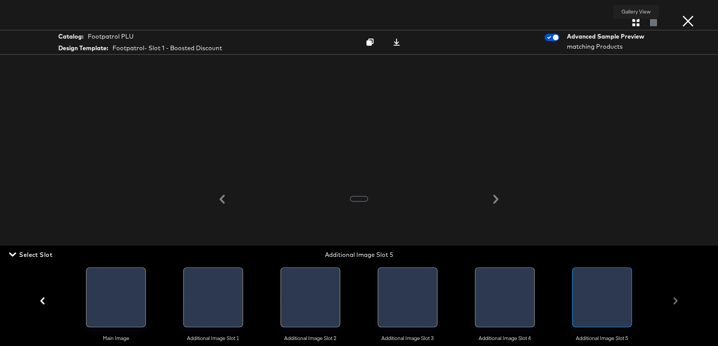
click at [638, 24] on icon "button" at bounding box center [636, 22] width 7 height 7
click at [652, 141] on div "Gallery View Catalog: Footpatrol PLU Design Template: Footpatrol- Slot 1 - Boos…" at bounding box center [359, 173] width 718 height 316
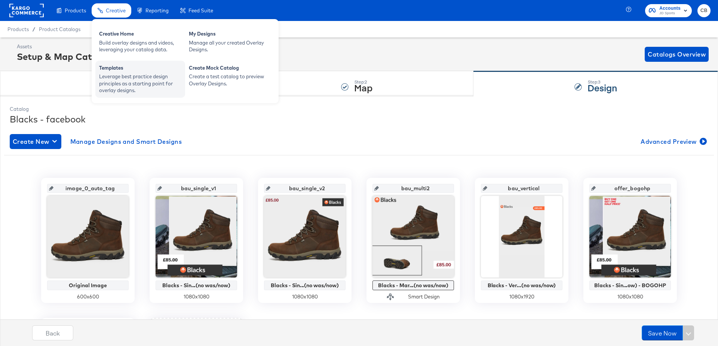
click at [120, 61] on div "Templates Leverage best practice design principles as a starting point for over…" at bounding box center [140, 79] width 90 height 37
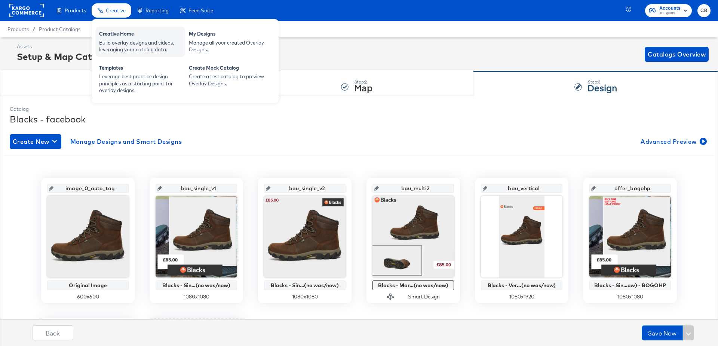
click at [117, 43] on div "Build overlay designs and videos, leveraging your catalog data." at bounding box center [140, 46] width 82 height 14
click at [116, 38] on div "Creative Home" at bounding box center [140, 34] width 82 height 9
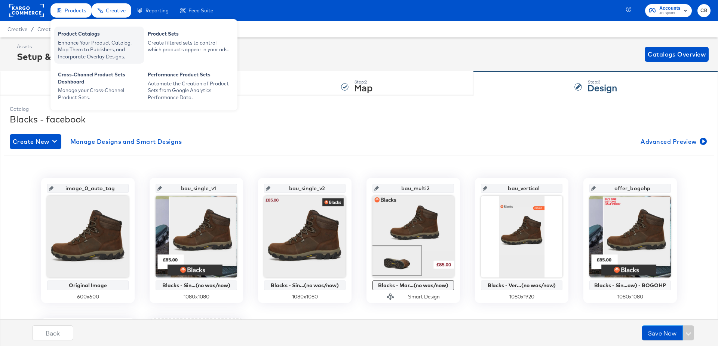
click at [85, 45] on div "Enhance Your Product Catalog, Map Them to Publishers, and Incorporate Overlay D…" at bounding box center [99, 49] width 82 height 21
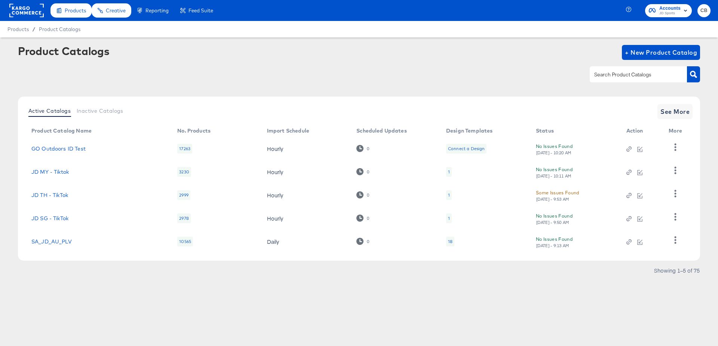
click at [634, 75] on input "text" at bounding box center [633, 74] width 80 height 9
type input "footpatrol"
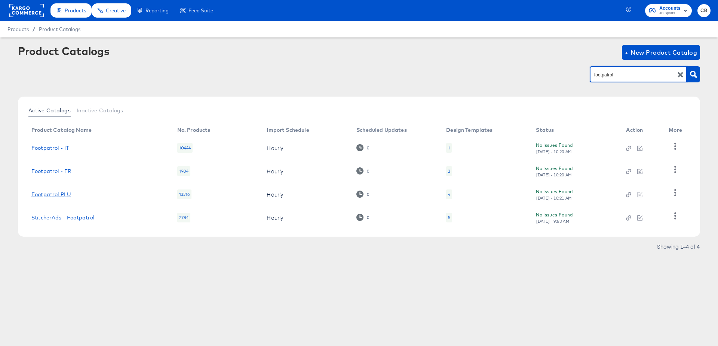
click at [46, 193] on link "Footpatrol PLU" at bounding box center [51, 194] width 40 height 6
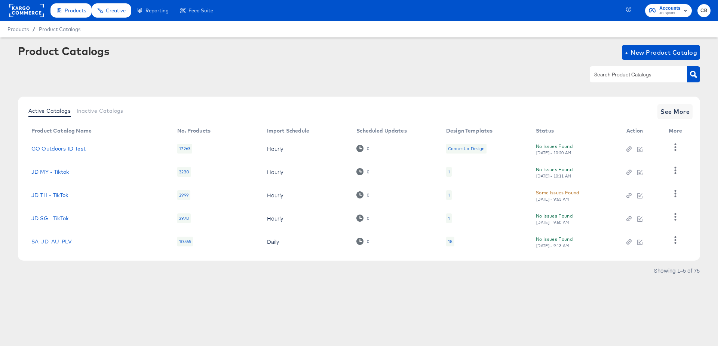
click at [612, 71] on input "text" at bounding box center [633, 74] width 80 height 9
type input "footpatrol"
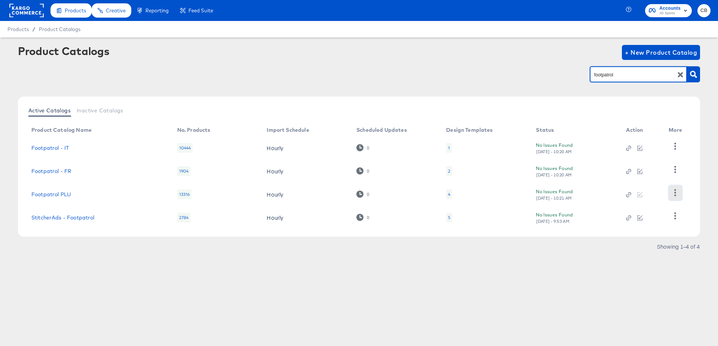
click at [678, 191] on icon "button" at bounding box center [675, 192] width 7 height 7
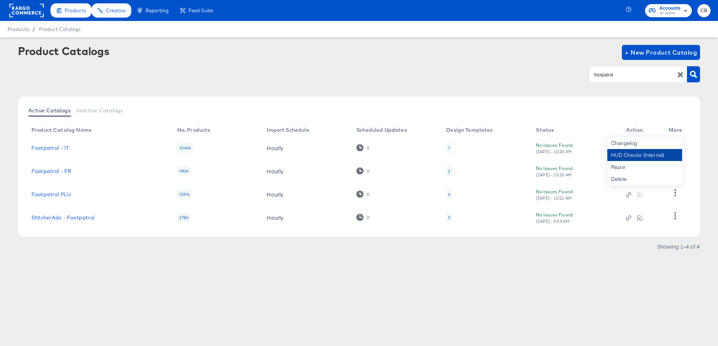
click at [637, 152] on div "HUD Checks (Internal)" at bounding box center [645, 155] width 75 height 12
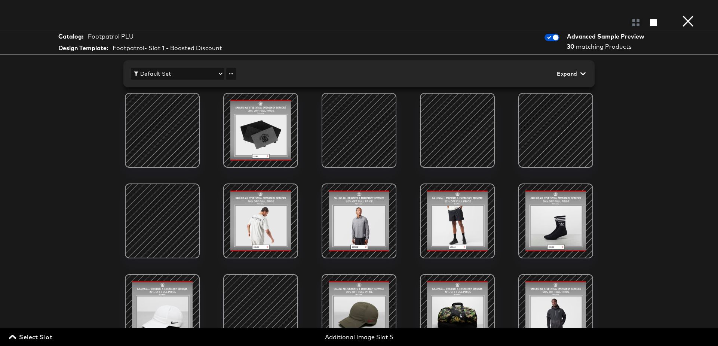
click at [688, 15] on button "×" at bounding box center [688, 7] width 15 height 15
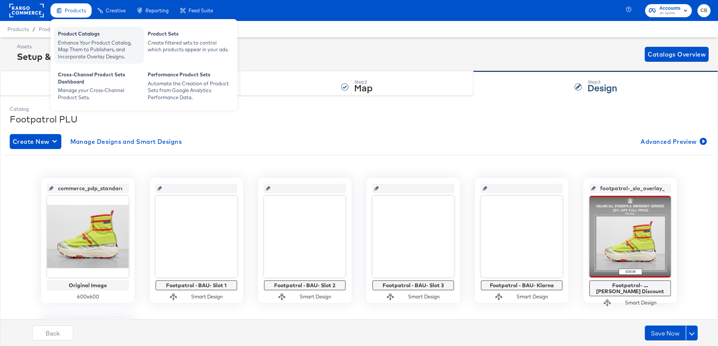
click at [73, 36] on div "Product Catalogs" at bounding box center [99, 34] width 82 height 9
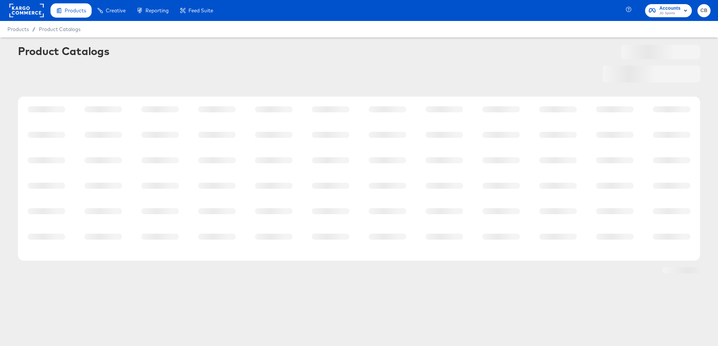
click at [27, 12] on rect at bounding box center [26, 10] width 34 height 13
click at [25, 9] on rect at bounding box center [26, 10] width 34 height 13
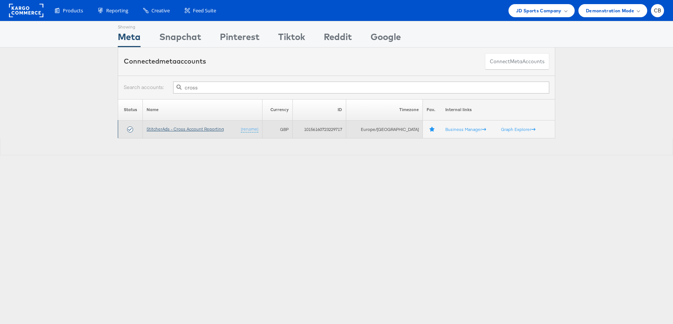
type input "cross"
click at [198, 129] on link "StitcherAds - Cross Account Reporting" at bounding box center [185, 129] width 77 height 6
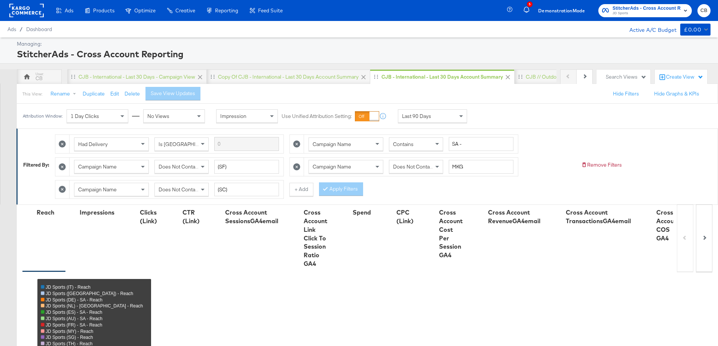
click at [456, 112] on div "Last 90 Days" at bounding box center [432, 116] width 68 height 13
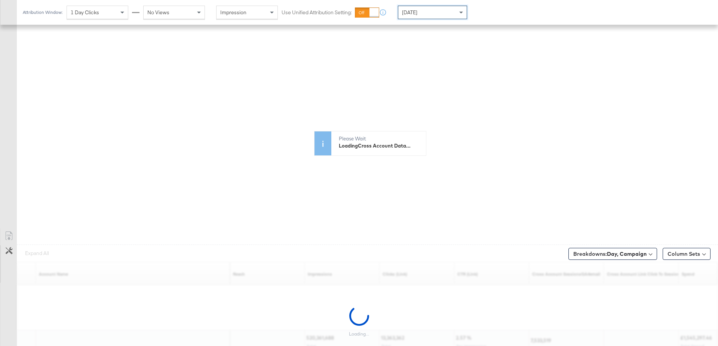
scroll to position [285, 0]
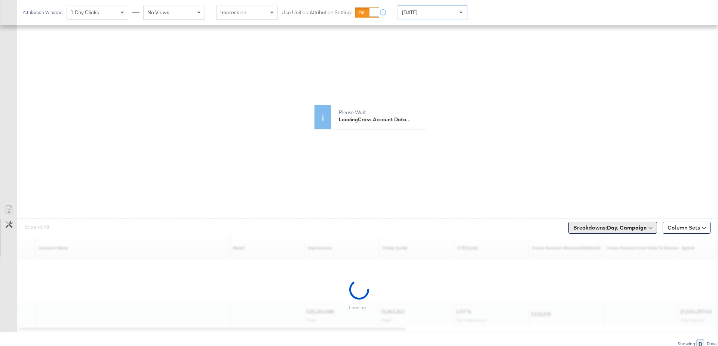
click at [641, 229] on button "Breakdowns: Day, Campaign" at bounding box center [613, 227] width 89 height 12
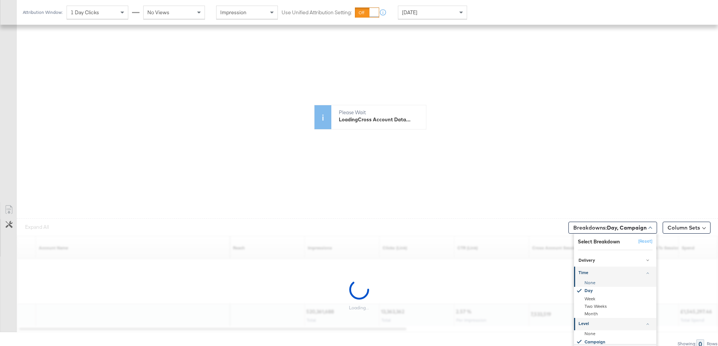
click at [588, 279] on div "None" at bounding box center [615, 282] width 81 height 7
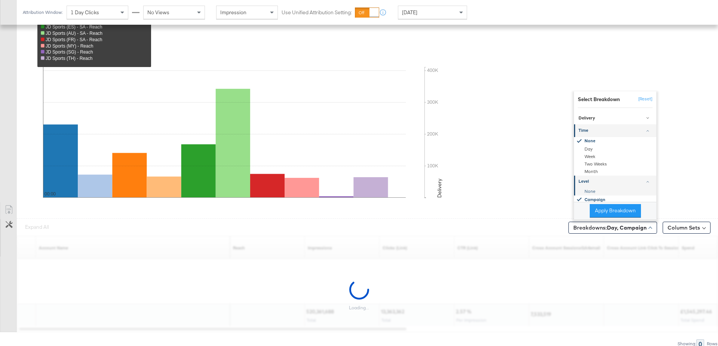
click at [590, 188] on div "None" at bounding box center [615, 191] width 81 height 7
click at [603, 210] on button "Apply Breakdown" at bounding box center [615, 210] width 51 height 13
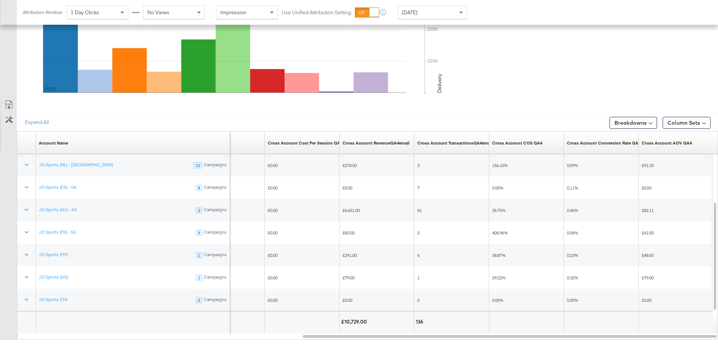
scroll to position [397, 0]
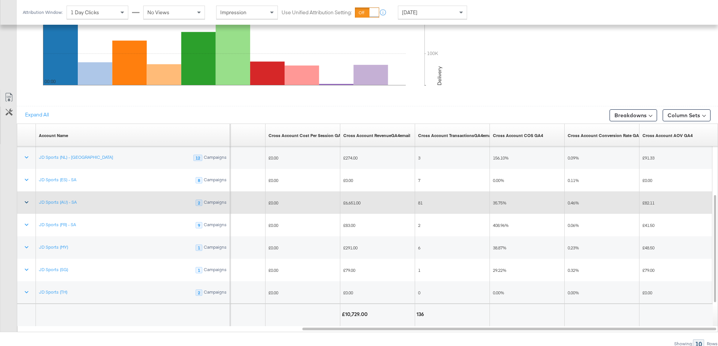
click at [28, 201] on icon at bounding box center [26, 201] width 7 height 7
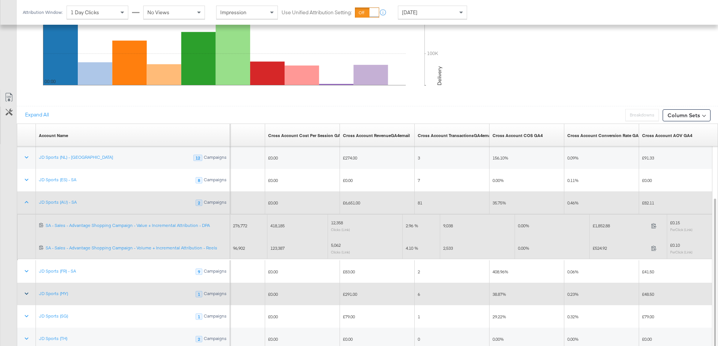
scroll to position [415, 0]
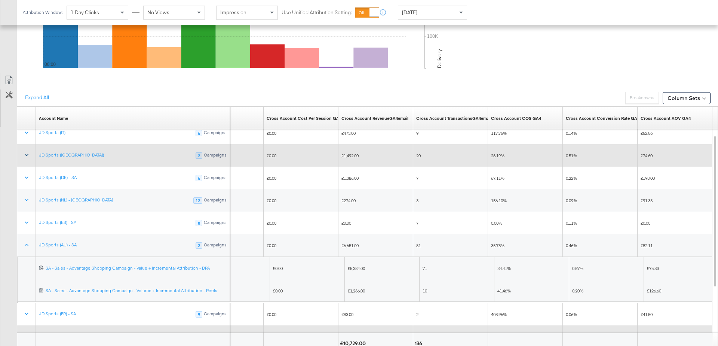
click at [29, 155] on icon at bounding box center [26, 154] width 7 height 7
